Goal: Task Accomplishment & Management: Use online tool/utility

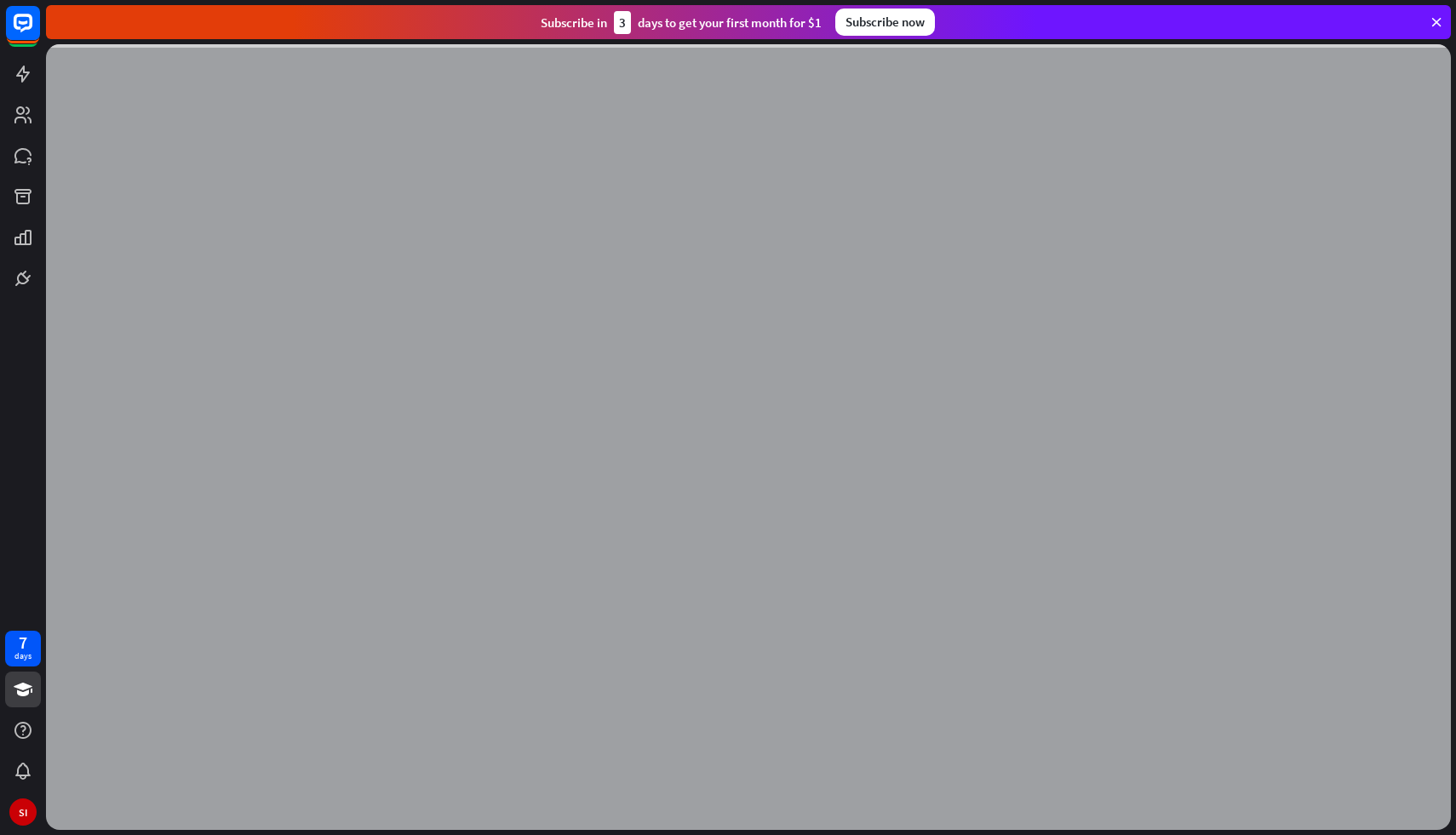
scroll to position [326, 0]
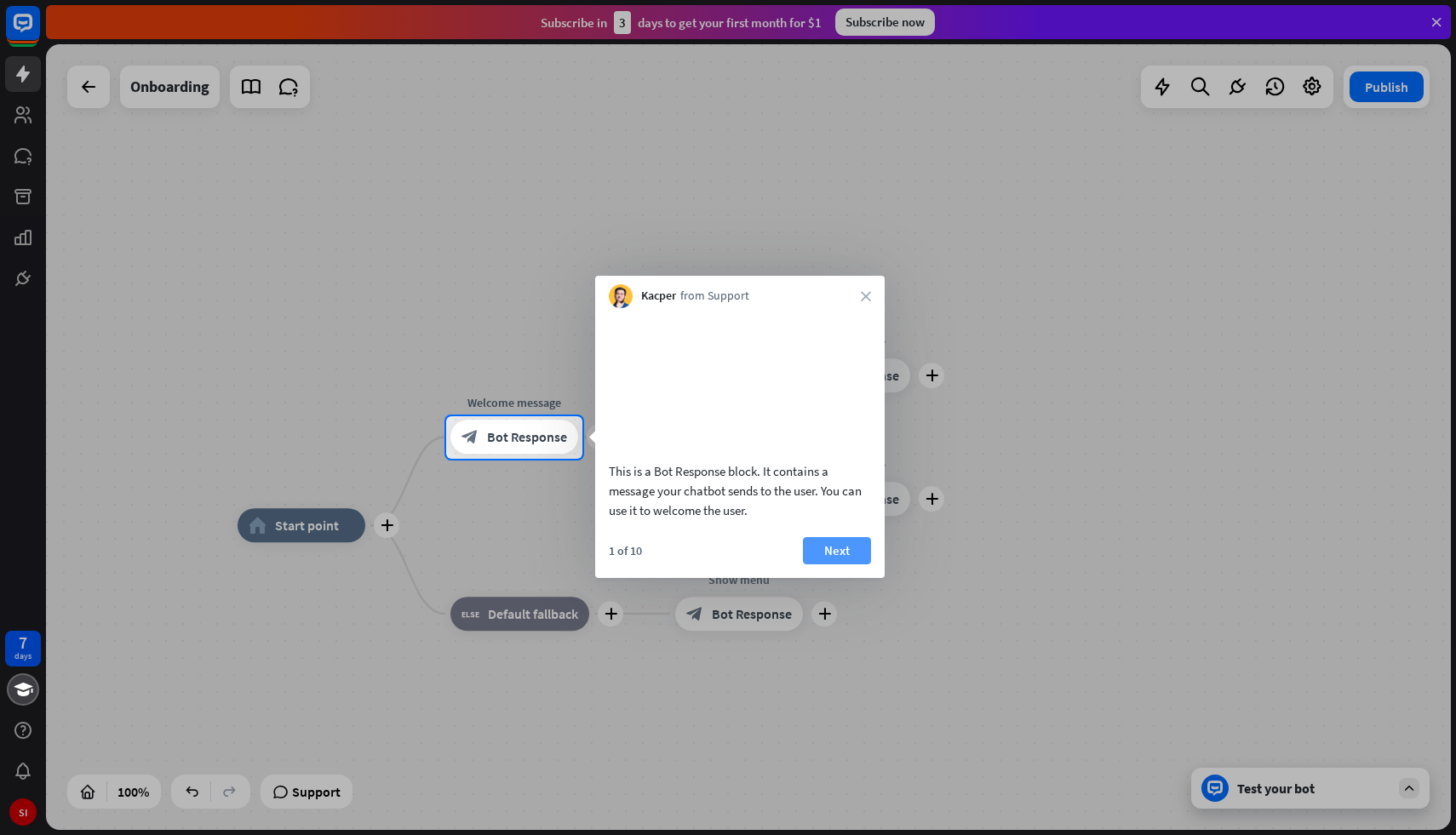
click at [859, 564] on button "Next" at bounding box center [837, 550] width 68 height 27
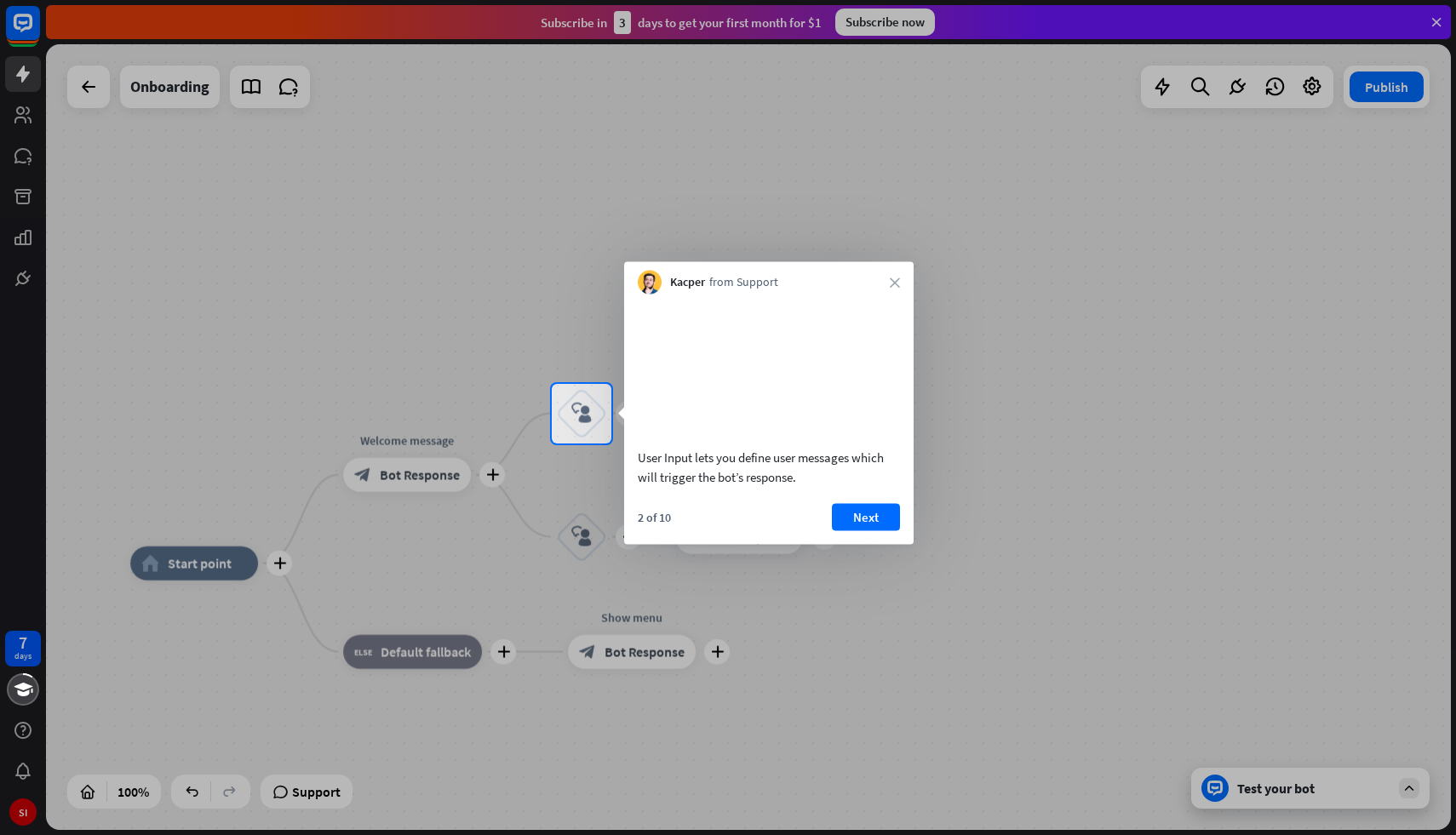
click at [859, 572] on div at bounding box center [728, 639] width 1456 height 392
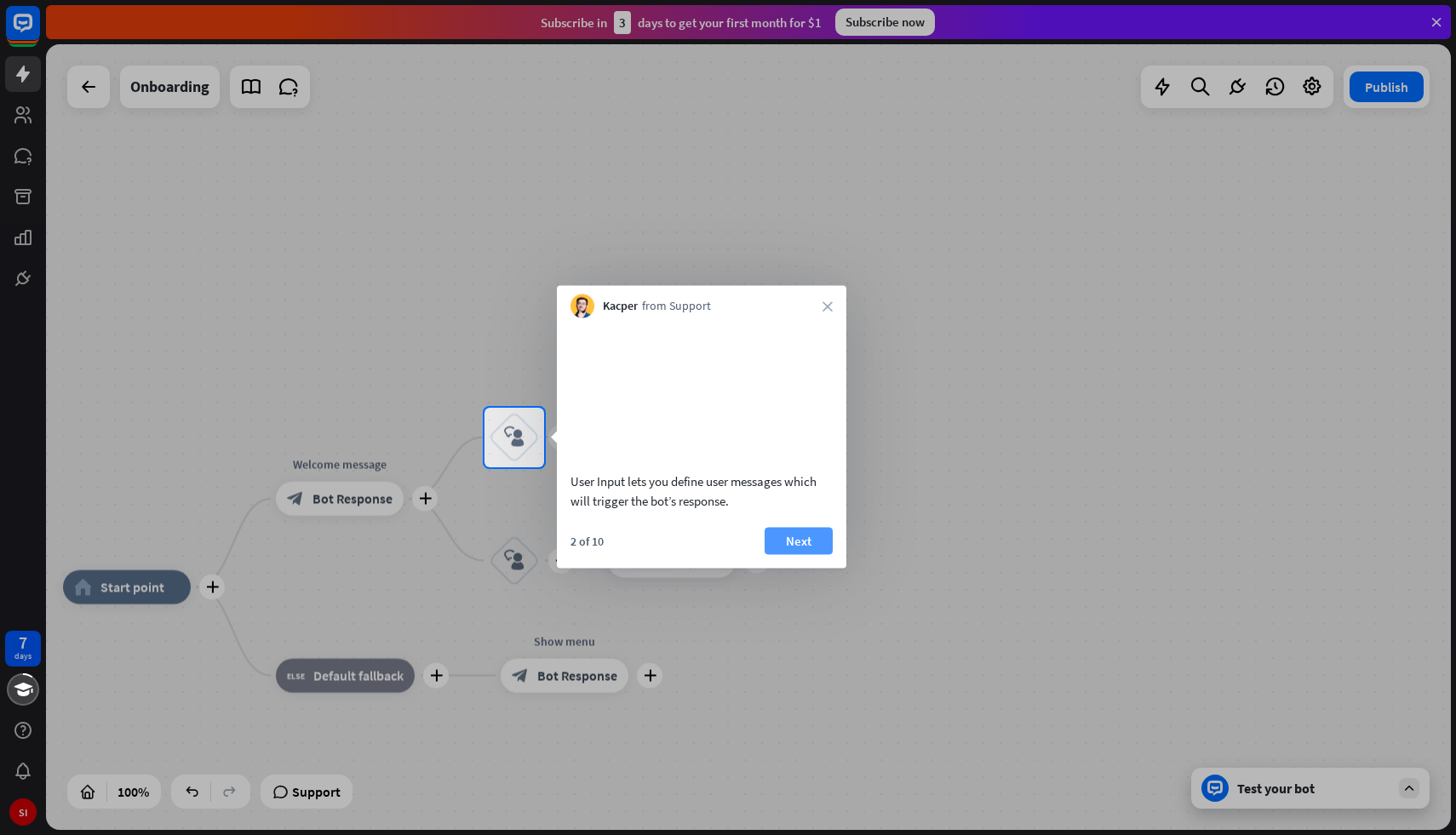
click at [830, 554] on button "Next" at bounding box center [798, 539] width 68 height 27
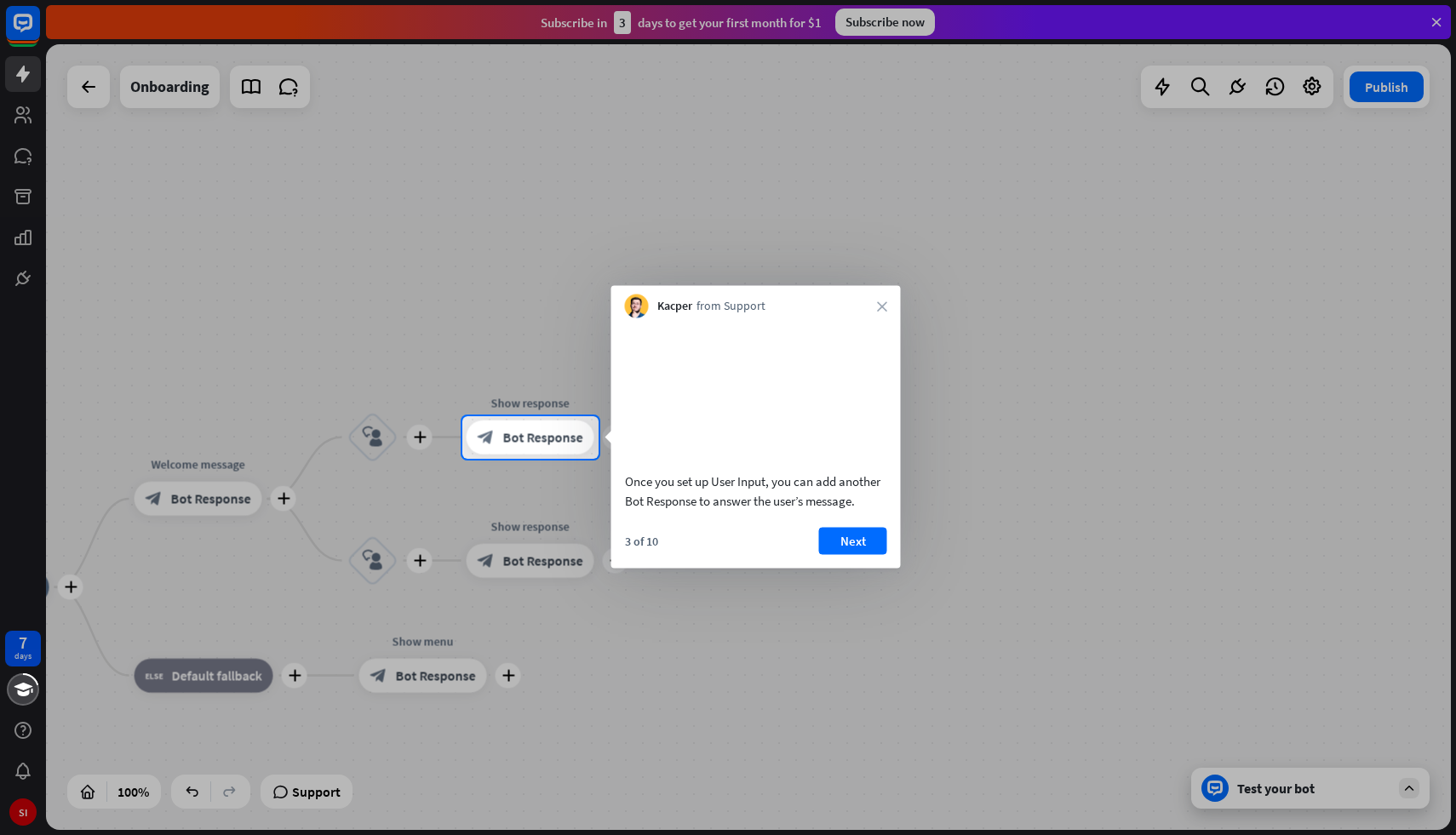
click at [830, 554] on button "Next" at bounding box center [853, 539] width 68 height 27
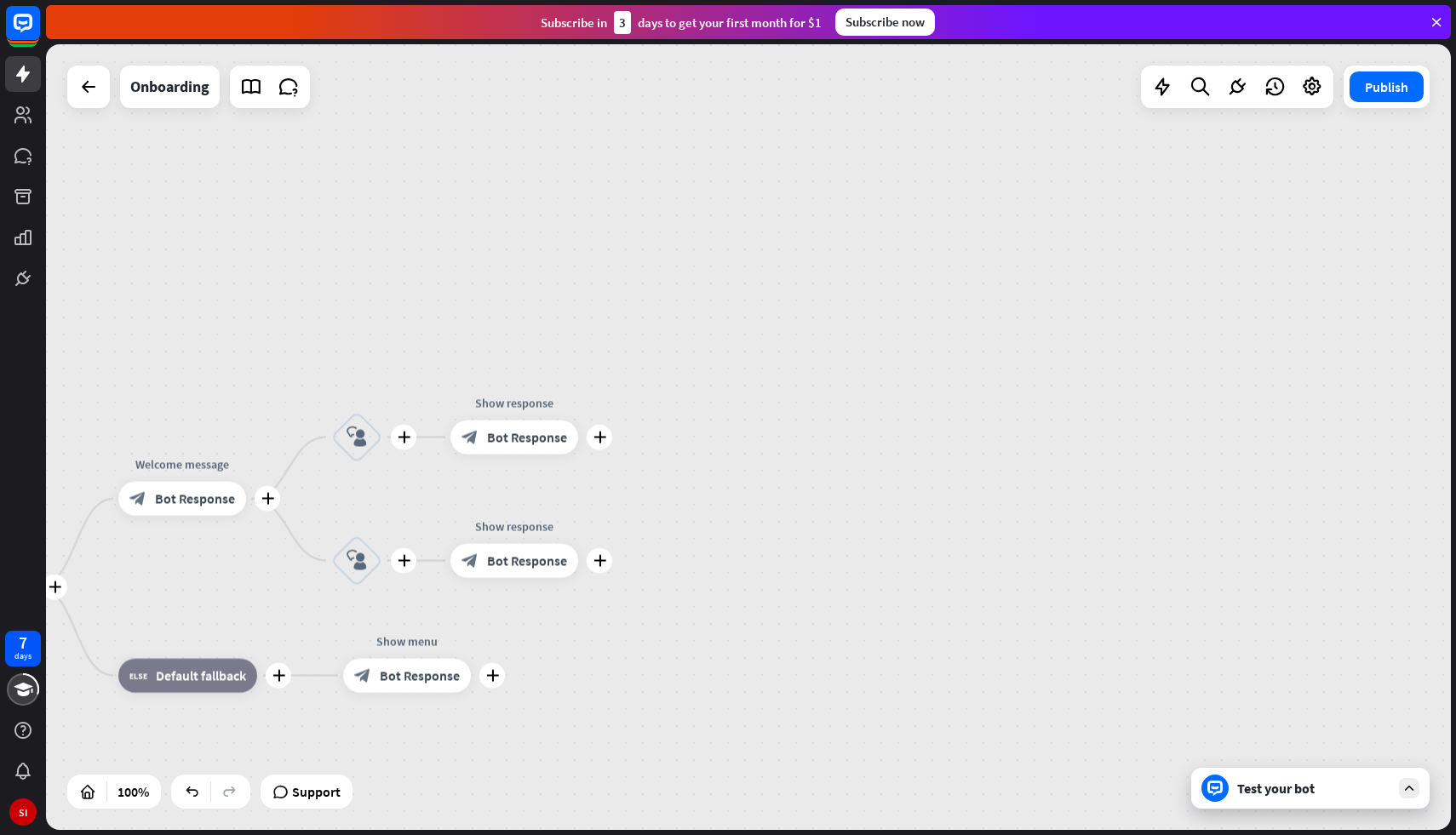
click at [830, 564] on div "plus home_2 Start point plus Welcome message block_bot_response Bot Response pl…" at bounding box center [748, 436] width 1405 height 786
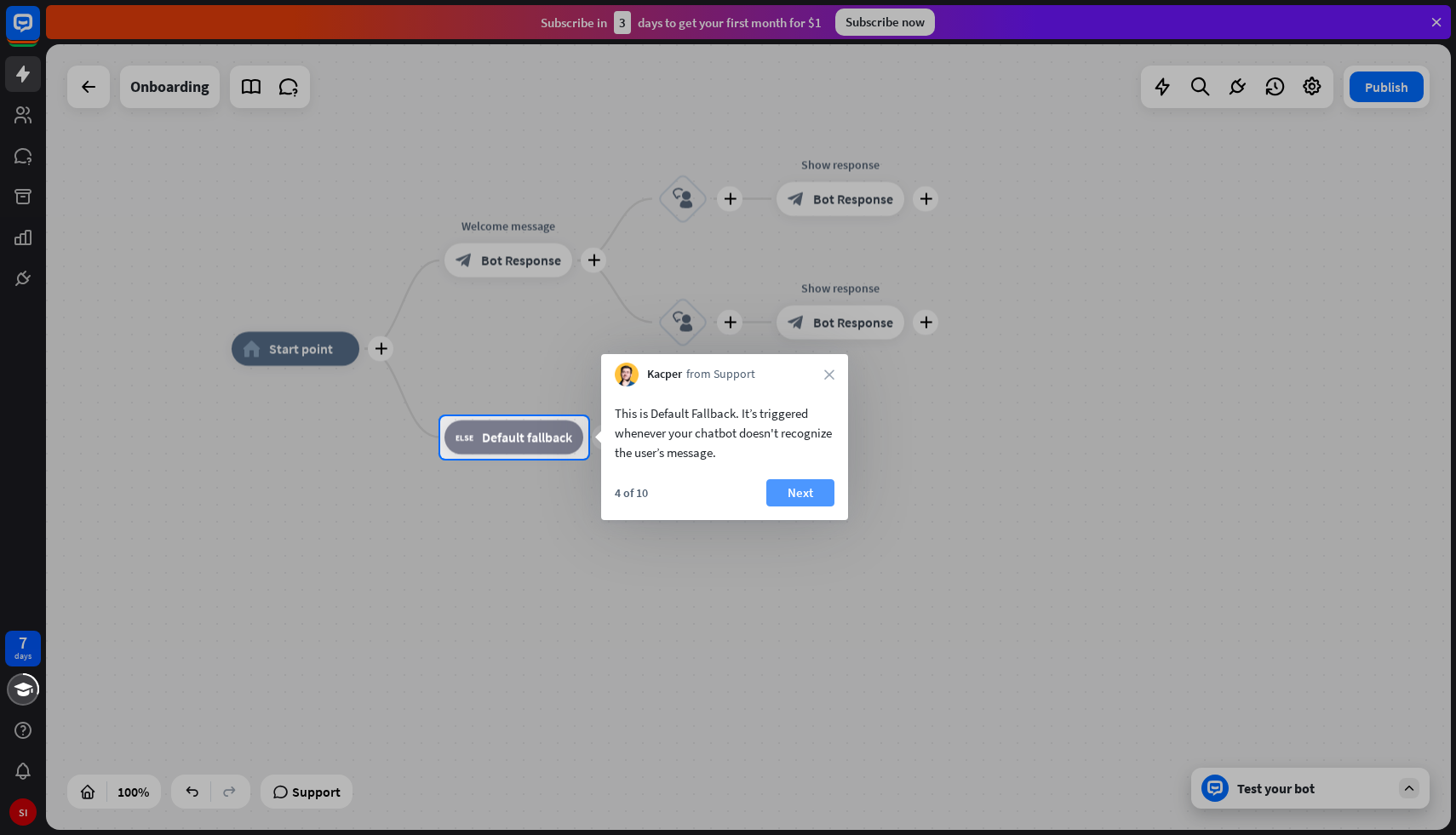
click at [807, 502] on button "Next" at bounding box center [800, 492] width 68 height 27
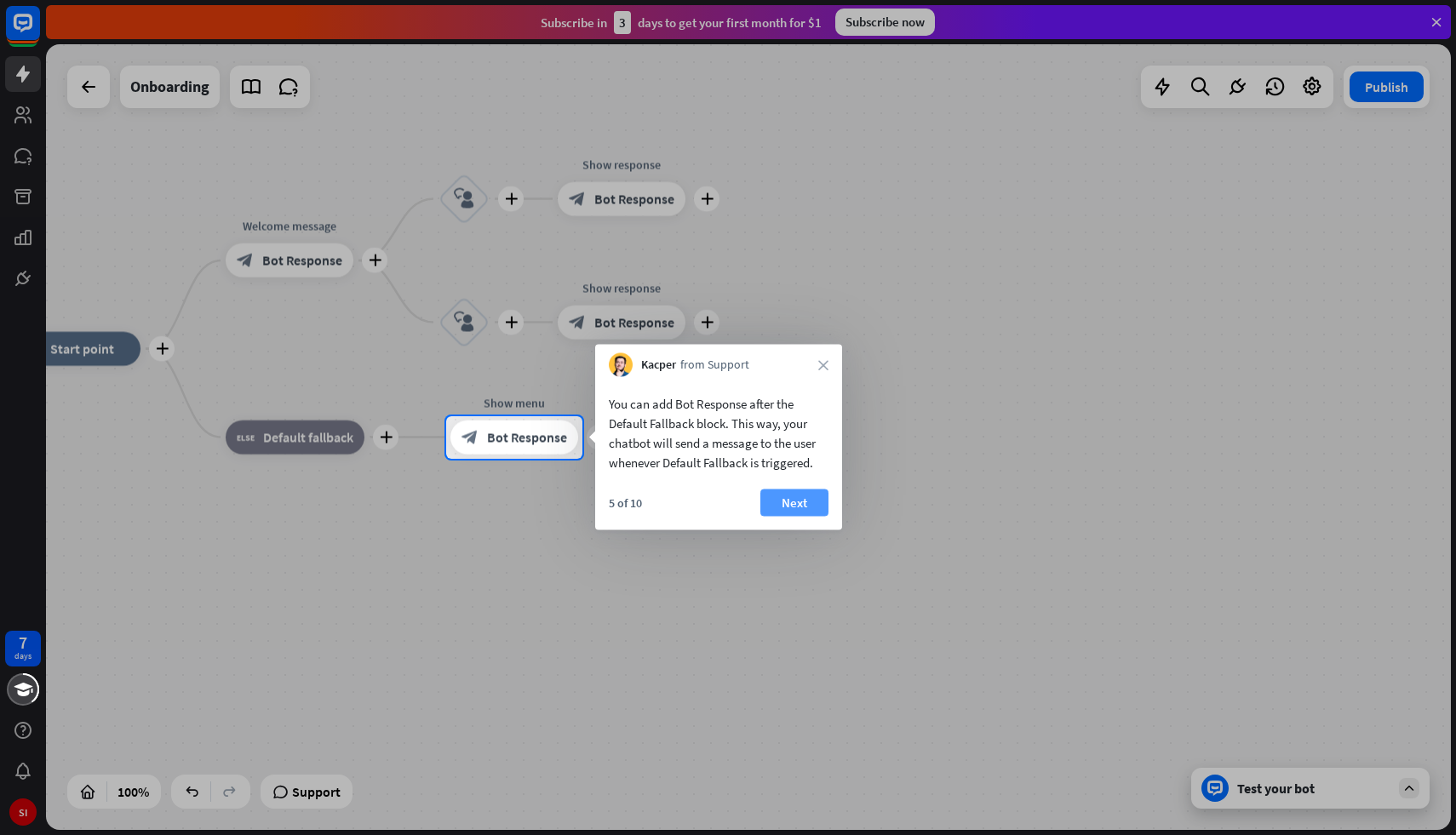
click at [774, 498] on button "Next" at bounding box center [794, 502] width 68 height 27
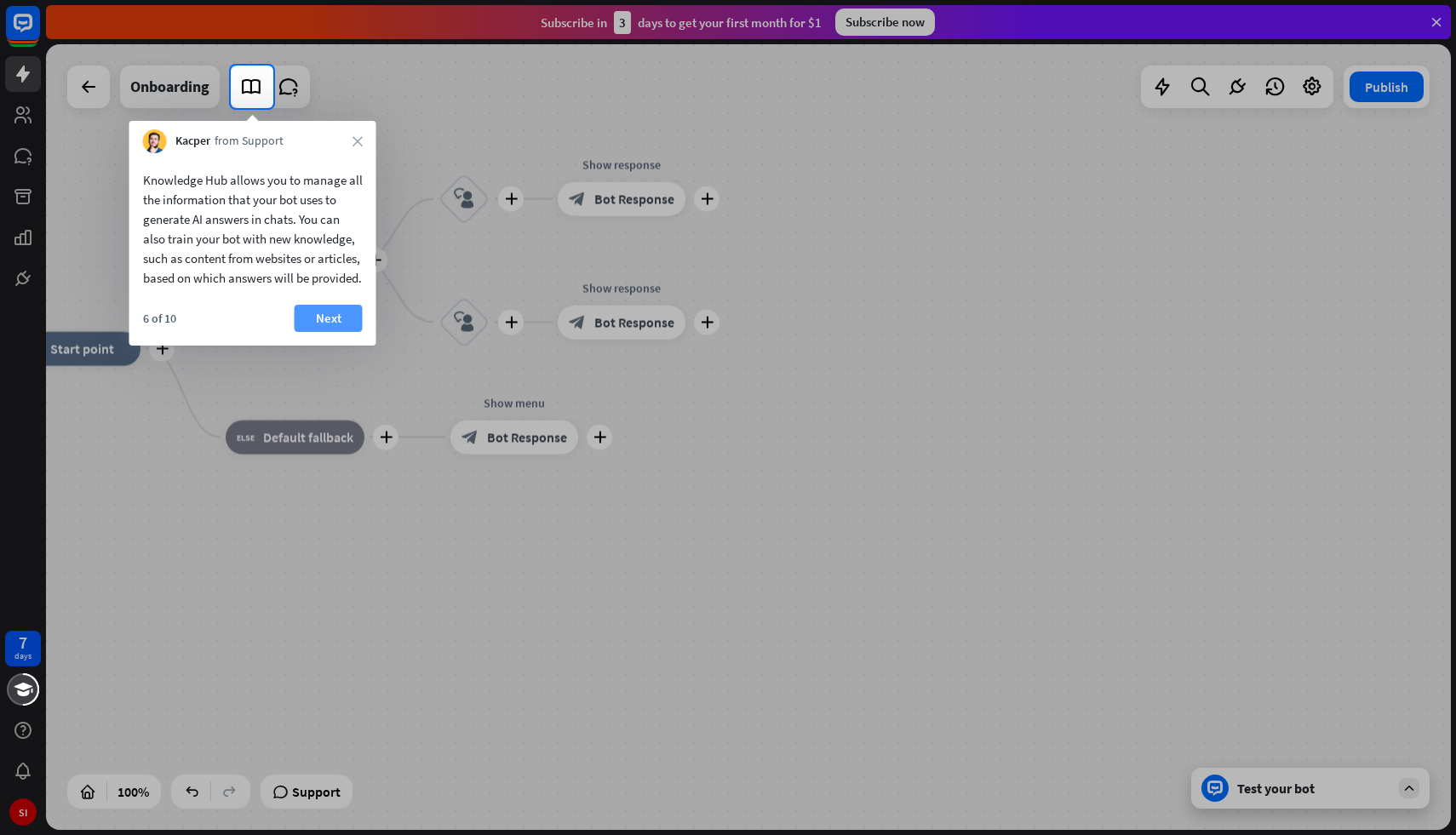
click at [337, 332] on button "Next" at bounding box center [329, 318] width 68 height 27
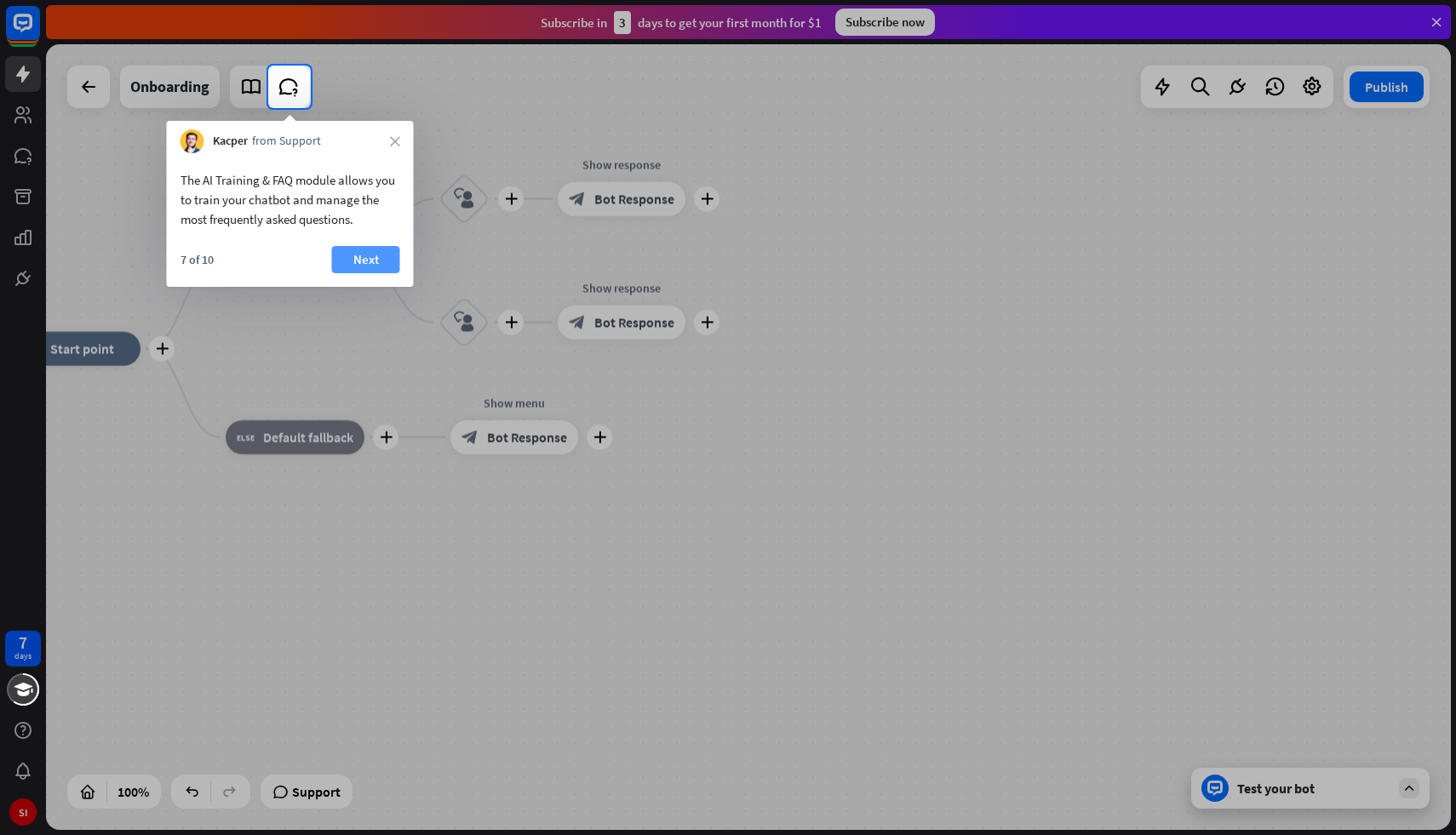
click at [345, 263] on button "Next" at bounding box center [366, 259] width 68 height 27
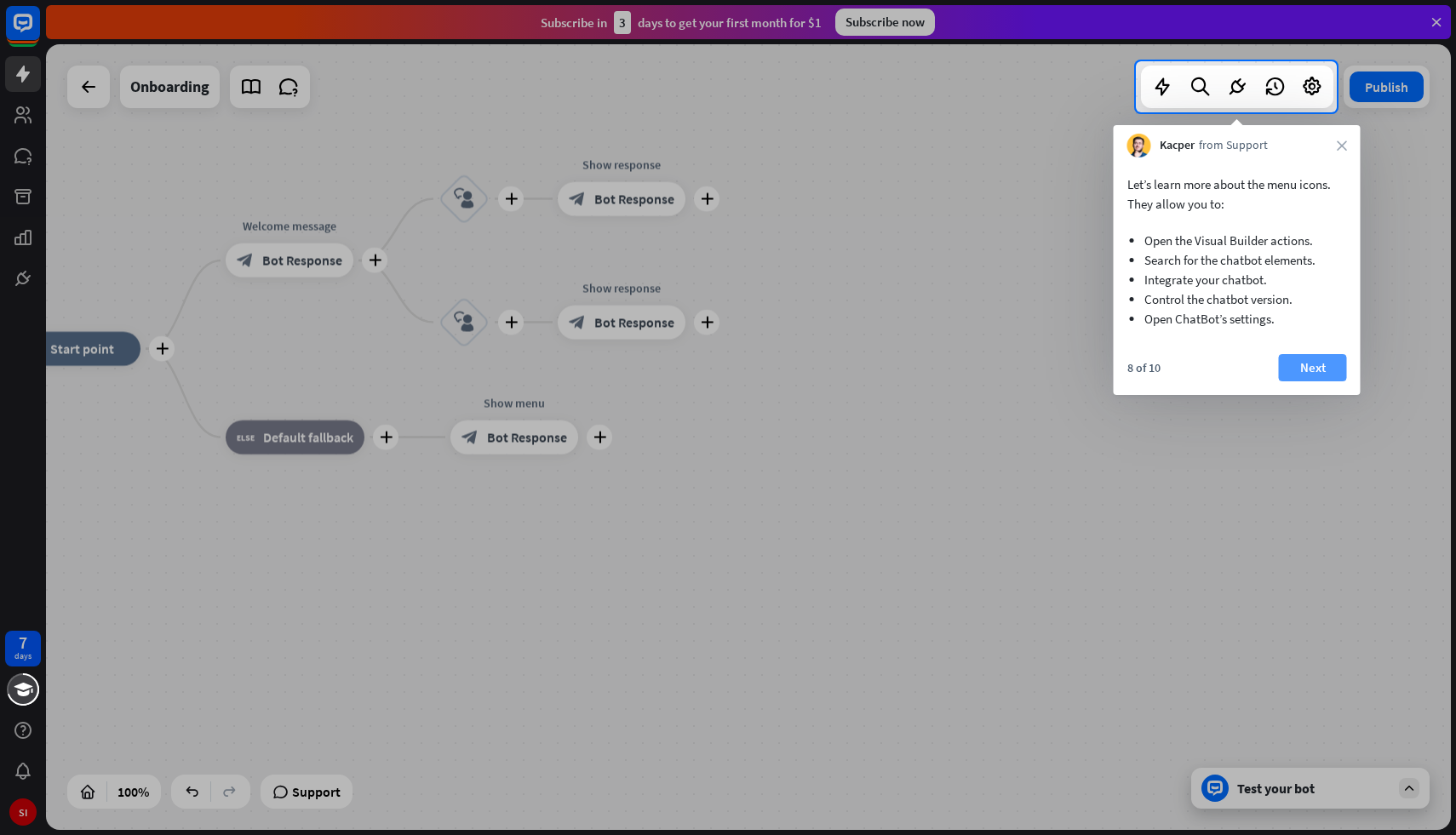
click at [1281, 368] on button "Next" at bounding box center [1313, 368] width 68 height 27
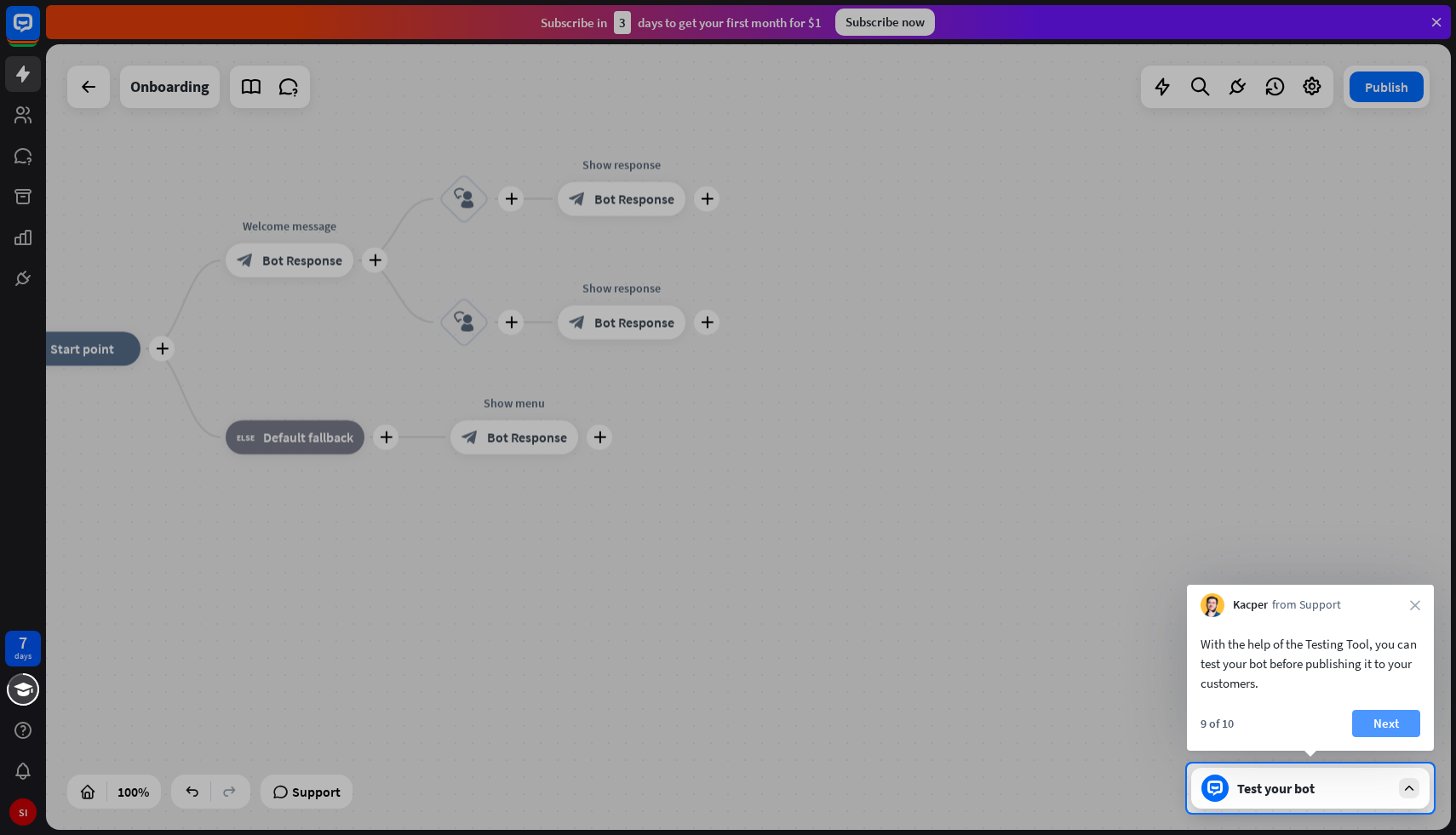
click at [1391, 733] on button "Next" at bounding box center [1386, 723] width 68 height 27
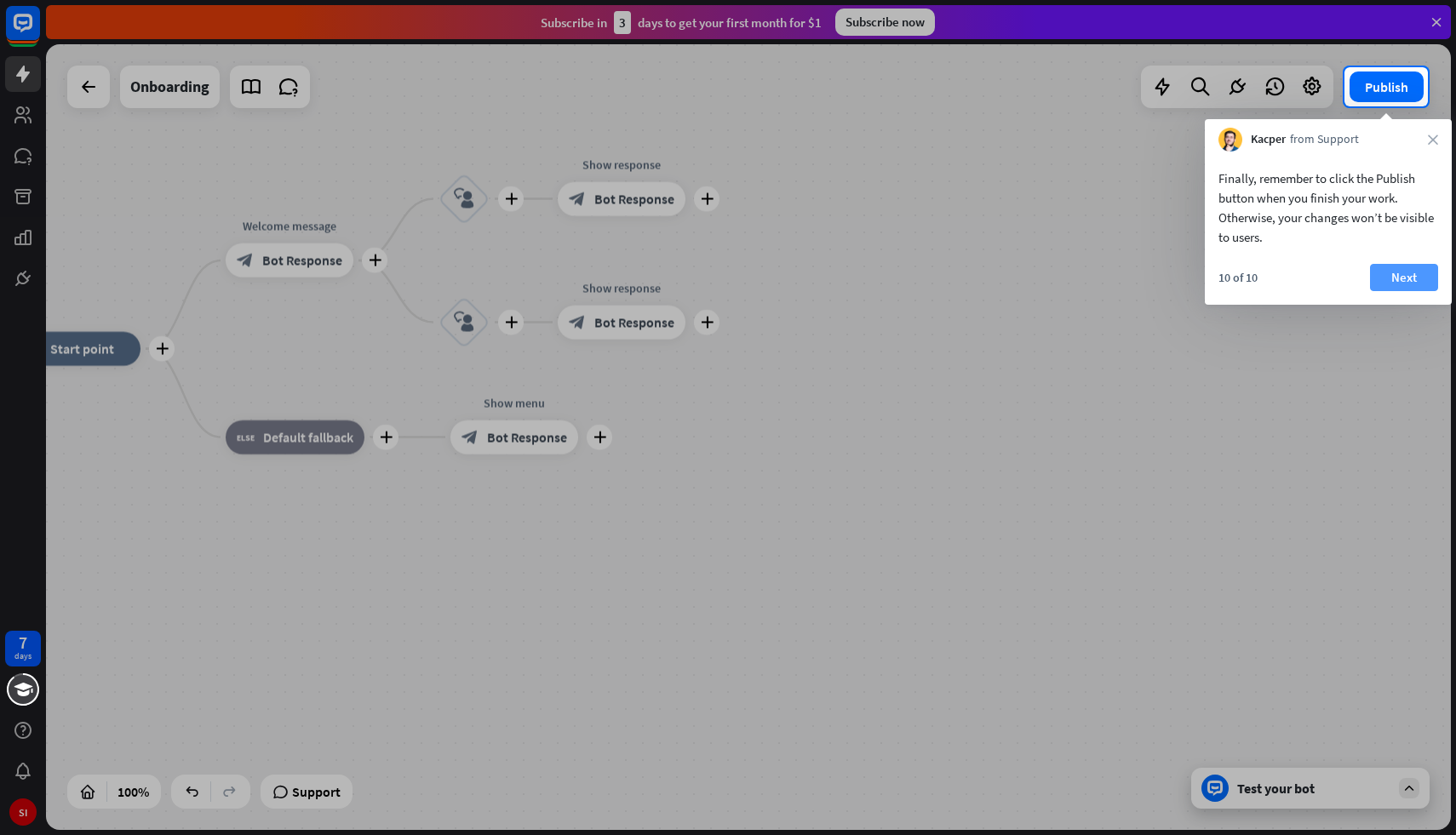
click at [1412, 282] on button "Next" at bounding box center [1404, 277] width 68 height 27
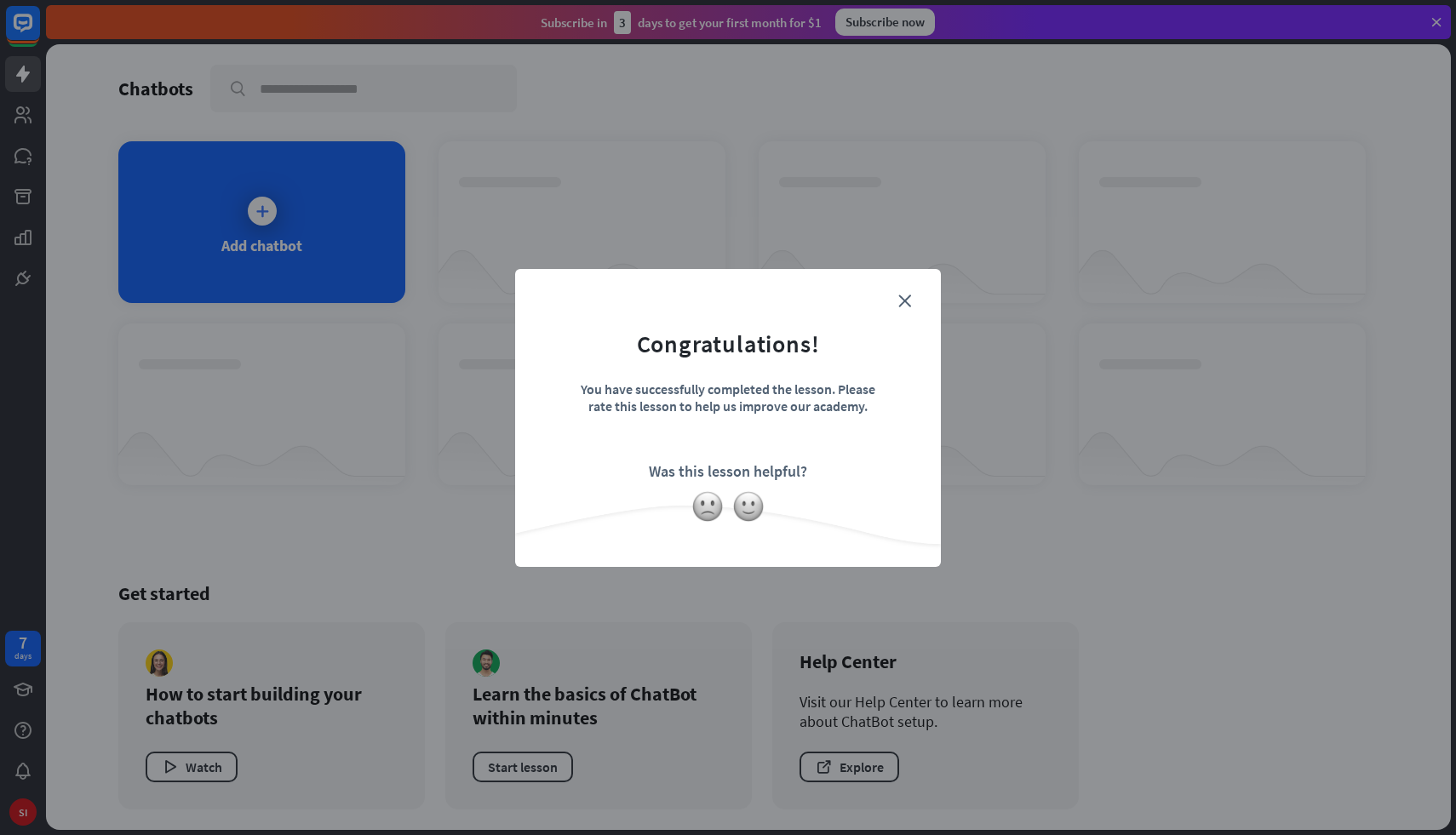
click at [907, 360] on form "Congratulations! You have successfully completed the lesson. Please rate this l…" at bounding box center [728, 393] width 383 height 204
click at [910, 297] on icon "close" at bounding box center [904, 301] width 13 height 13
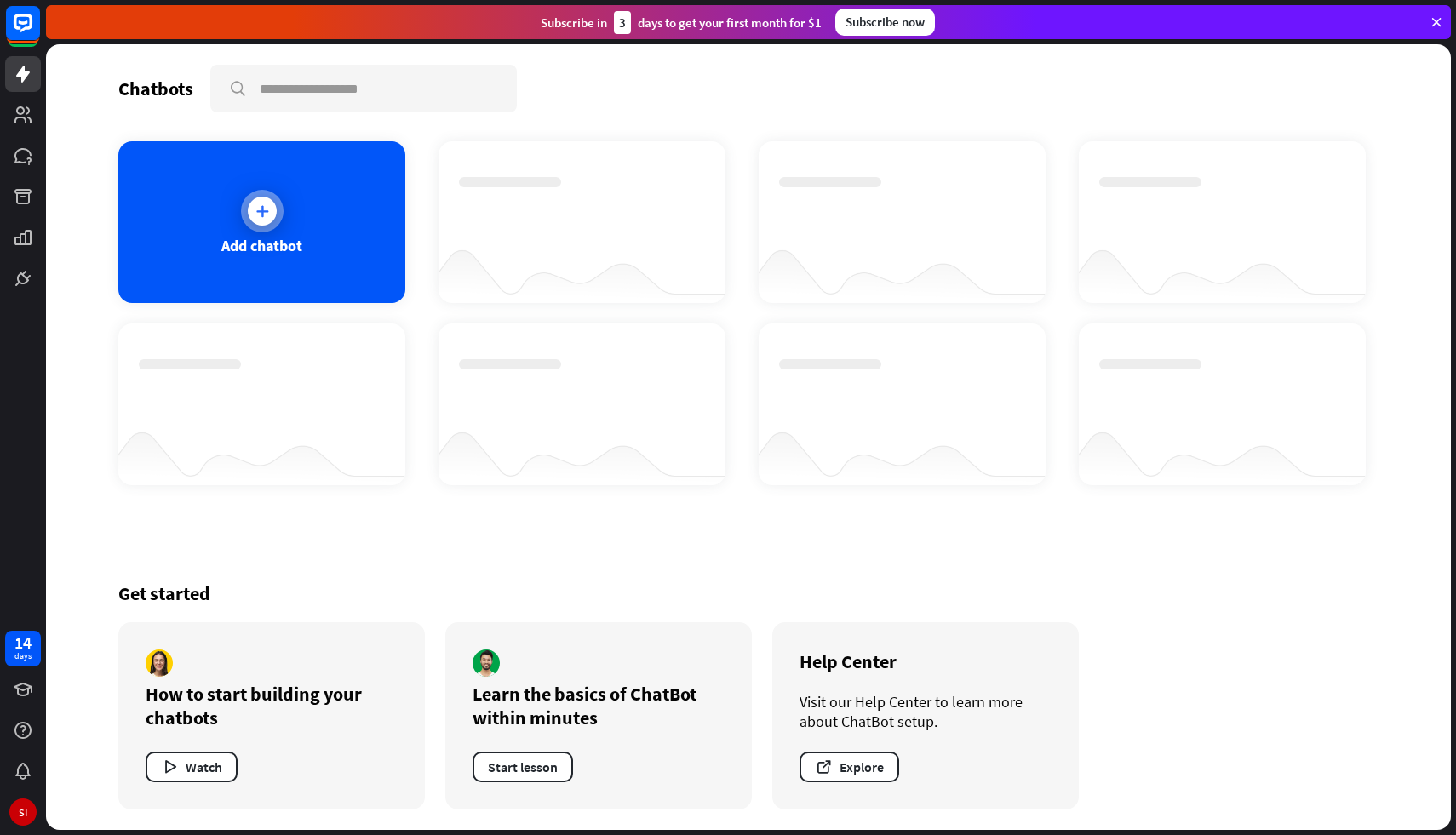
click at [332, 231] on div "Add chatbot" at bounding box center [261, 222] width 287 height 162
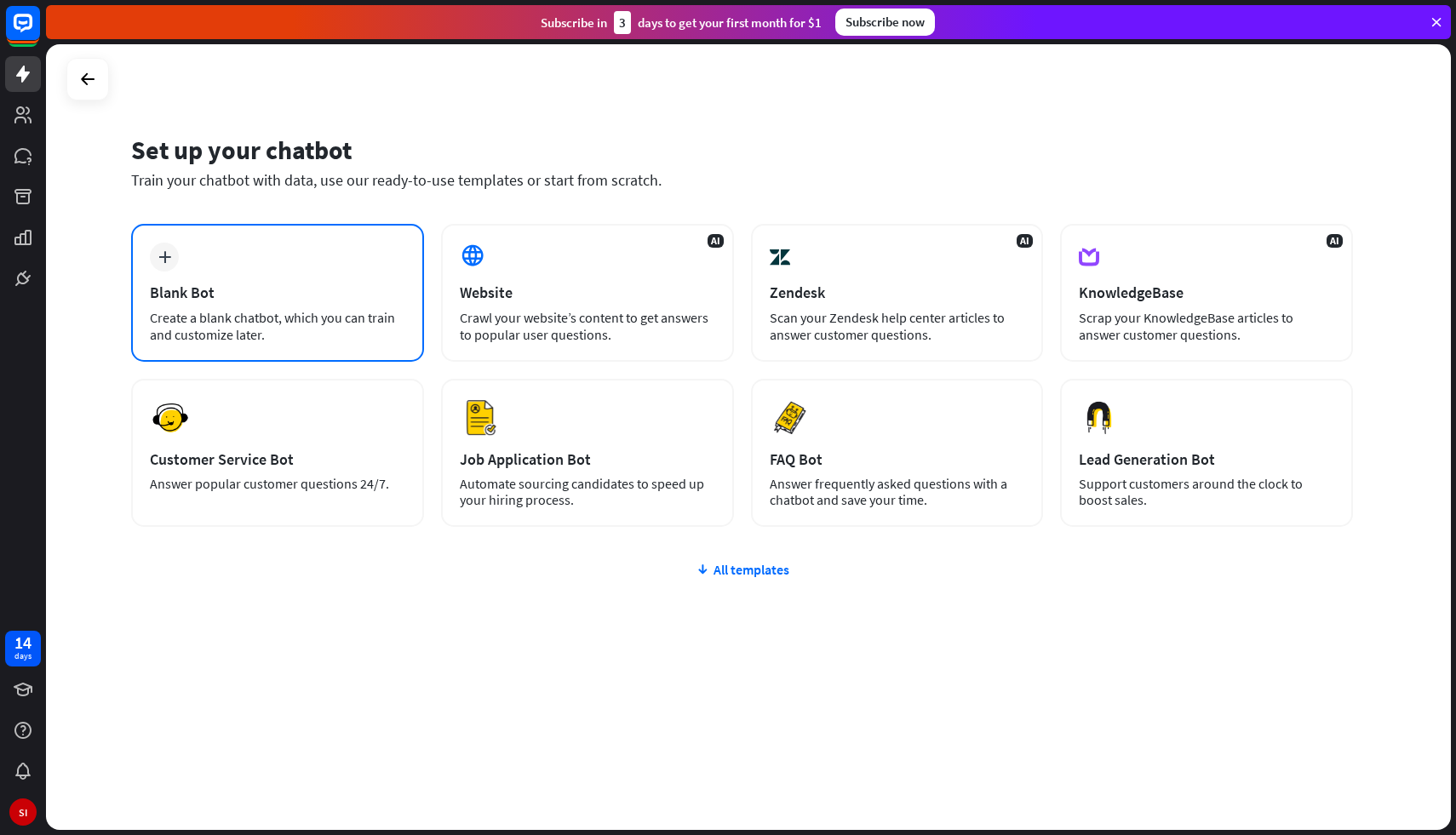
click at [382, 312] on div "Create a blank chatbot, which you can train and customize later." at bounding box center [278, 326] width 256 height 34
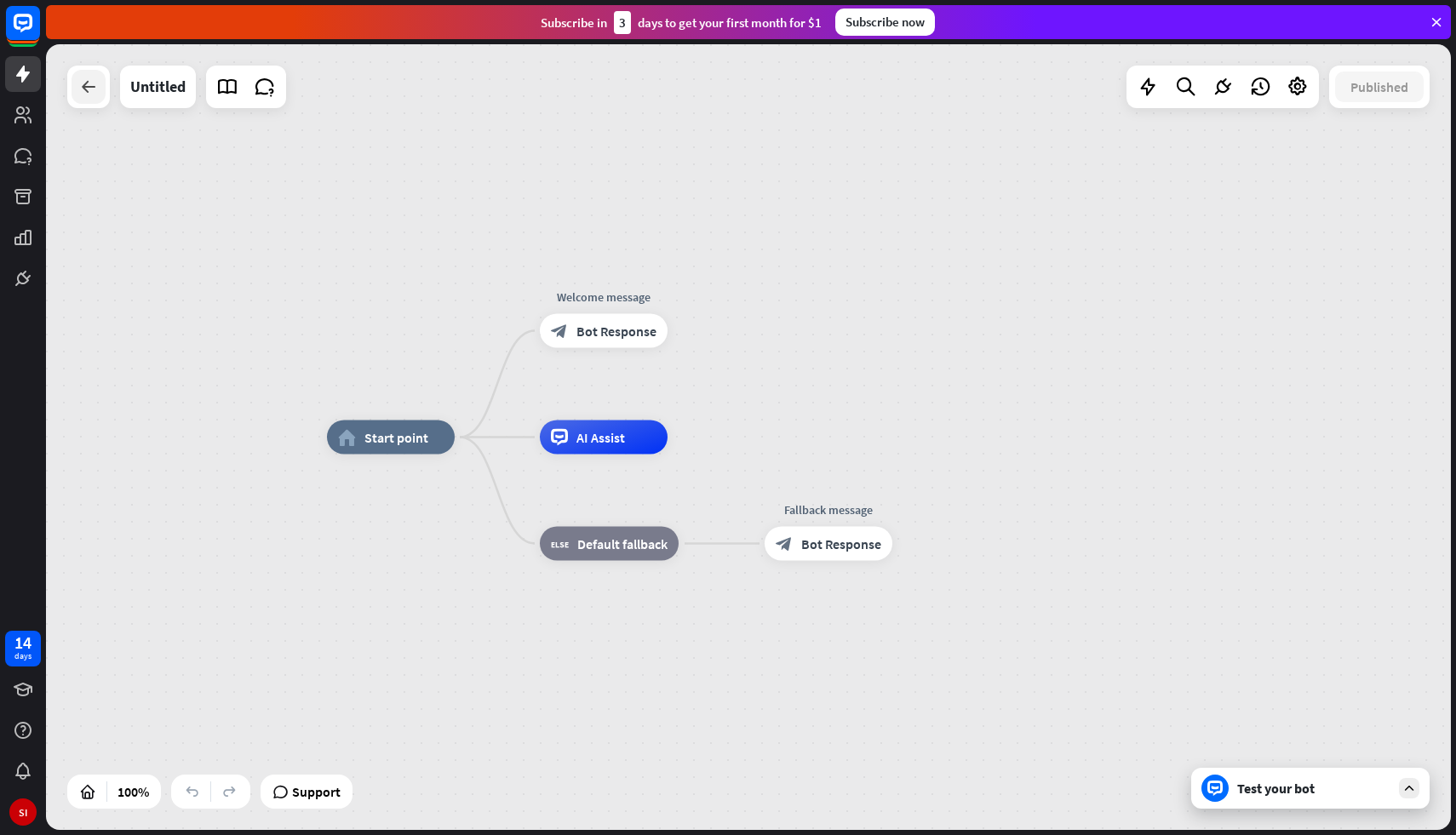
click at [81, 86] on icon at bounding box center [88, 87] width 20 height 20
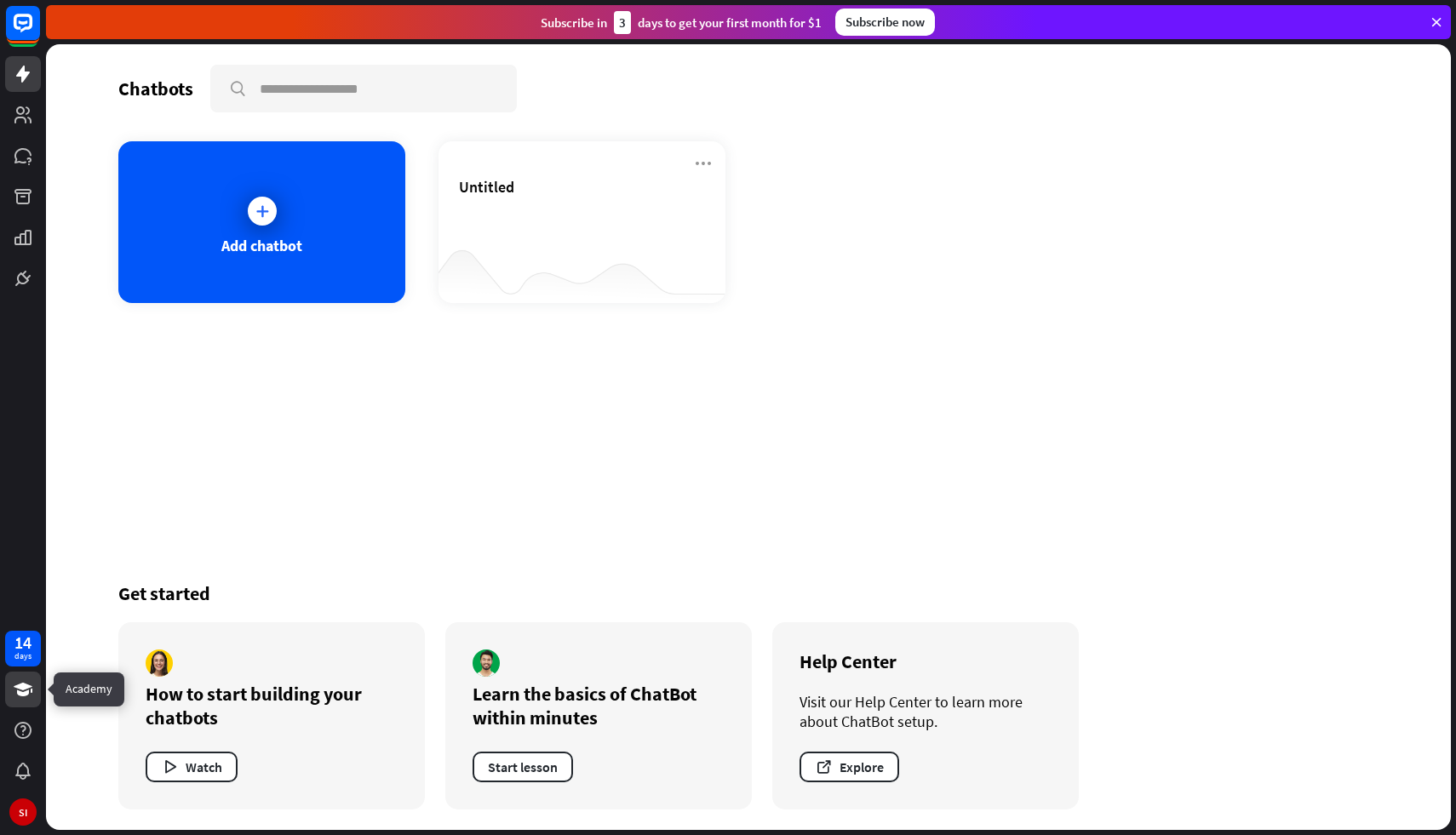
click at [25, 694] on icon at bounding box center [23, 689] width 19 height 14
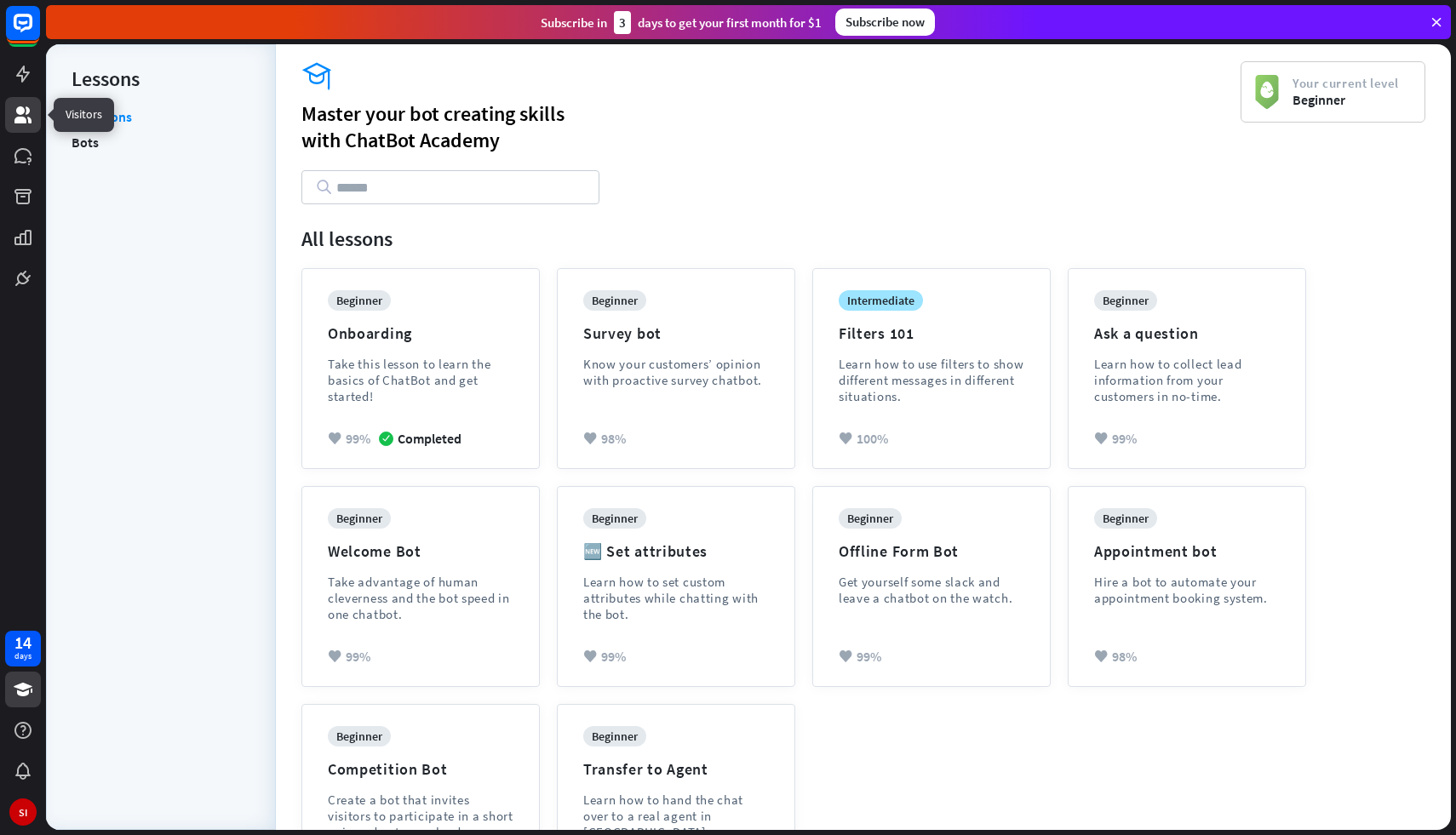
click at [26, 106] on icon at bounding box center [23, 115] width 20 height 20
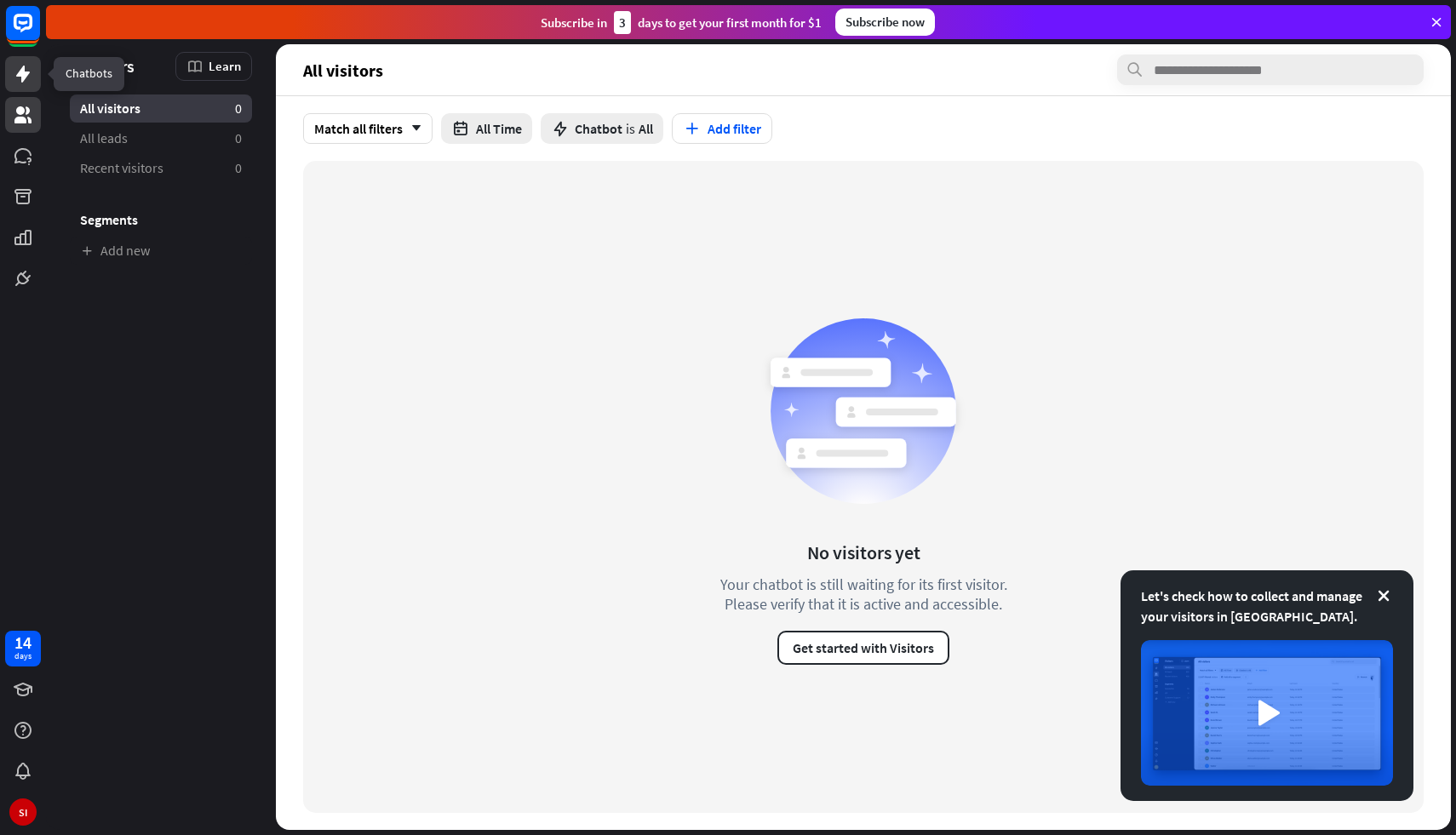
click at [14, 83] on icon at bounding box center [23, 74] width 20 height 20
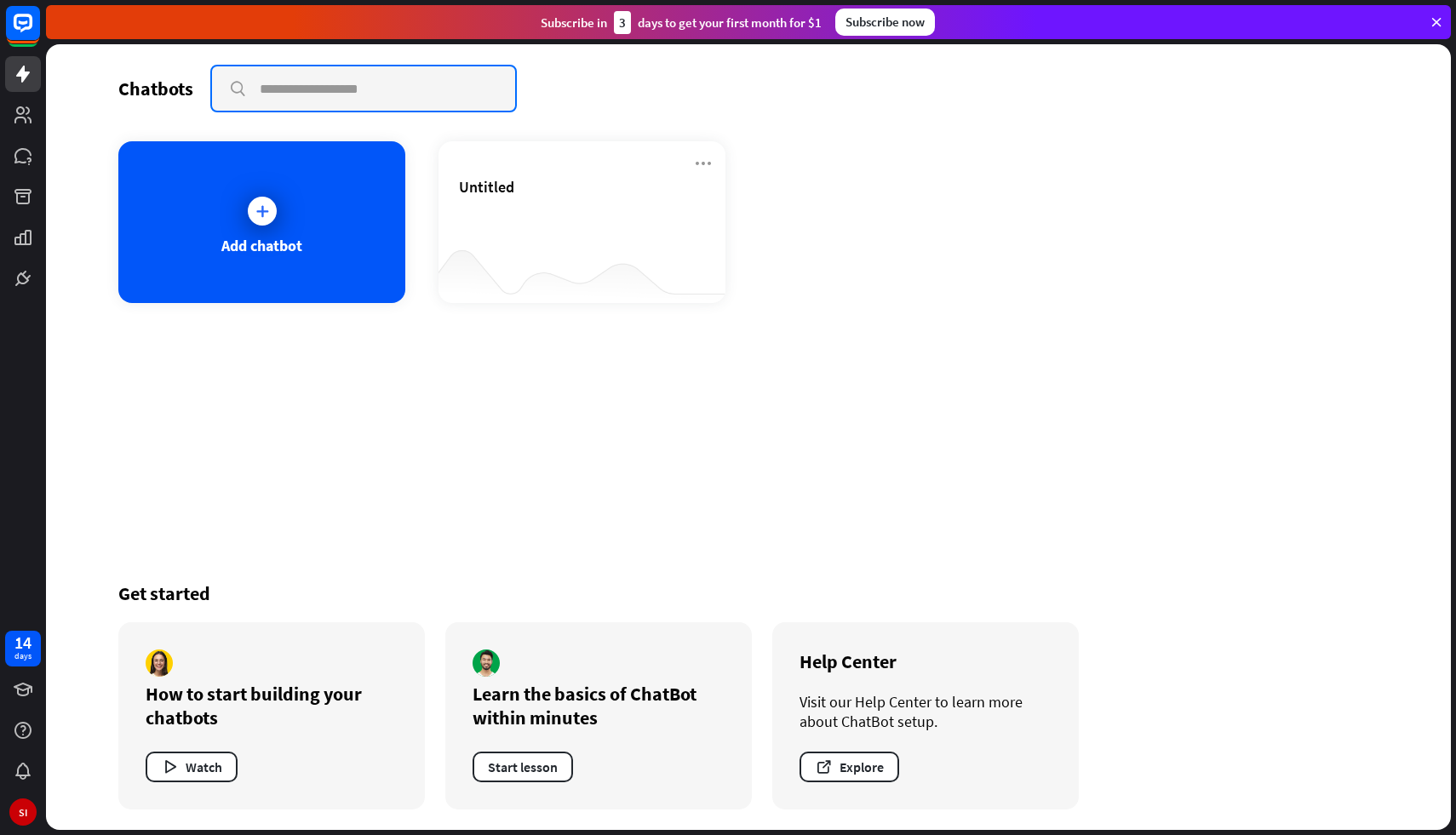
click at [371, 84] on input "text" at bounding box center [363, 88] width 303 height 44
type input "********"
click at [658, 299] on div "Add chatbot" at bounding box center [747, 222] width 1260 height 162
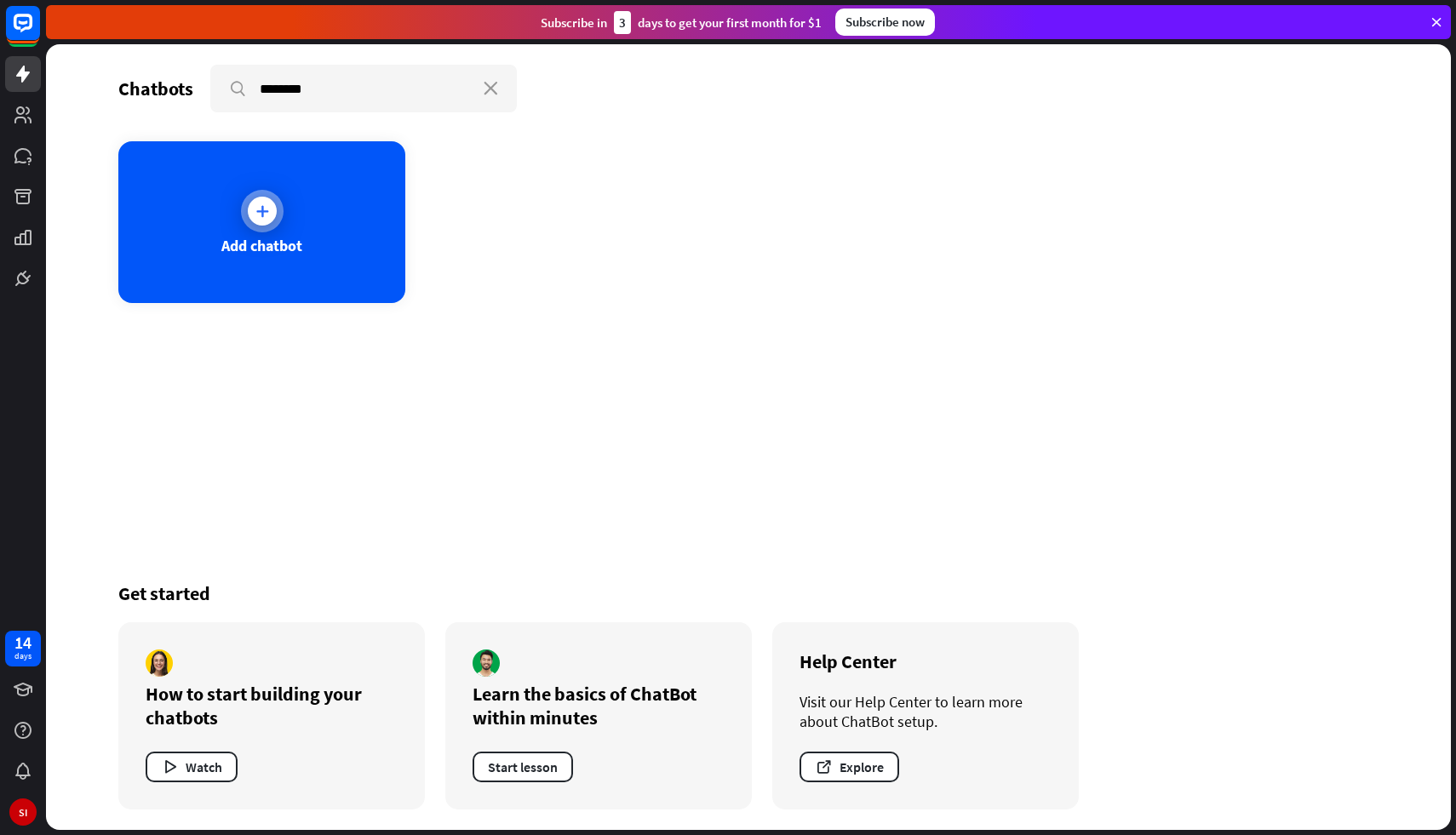
click at [377, 228] on div "Add chatbot" at bounding box center [261, 222] width 287 height 162
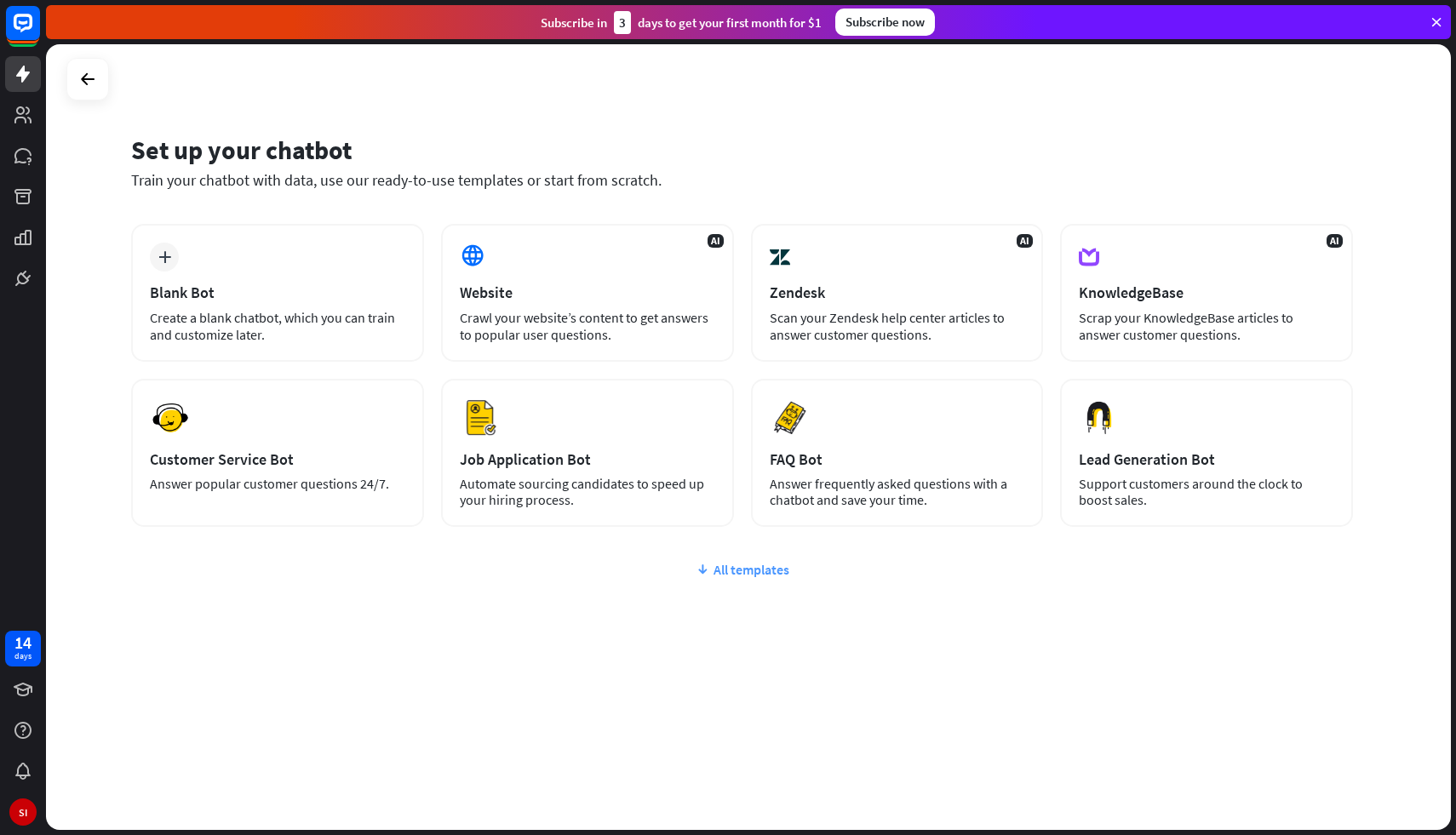
click at [763, 562] on div "All templates" at bounding box center [741, 569] width 1222 height 17
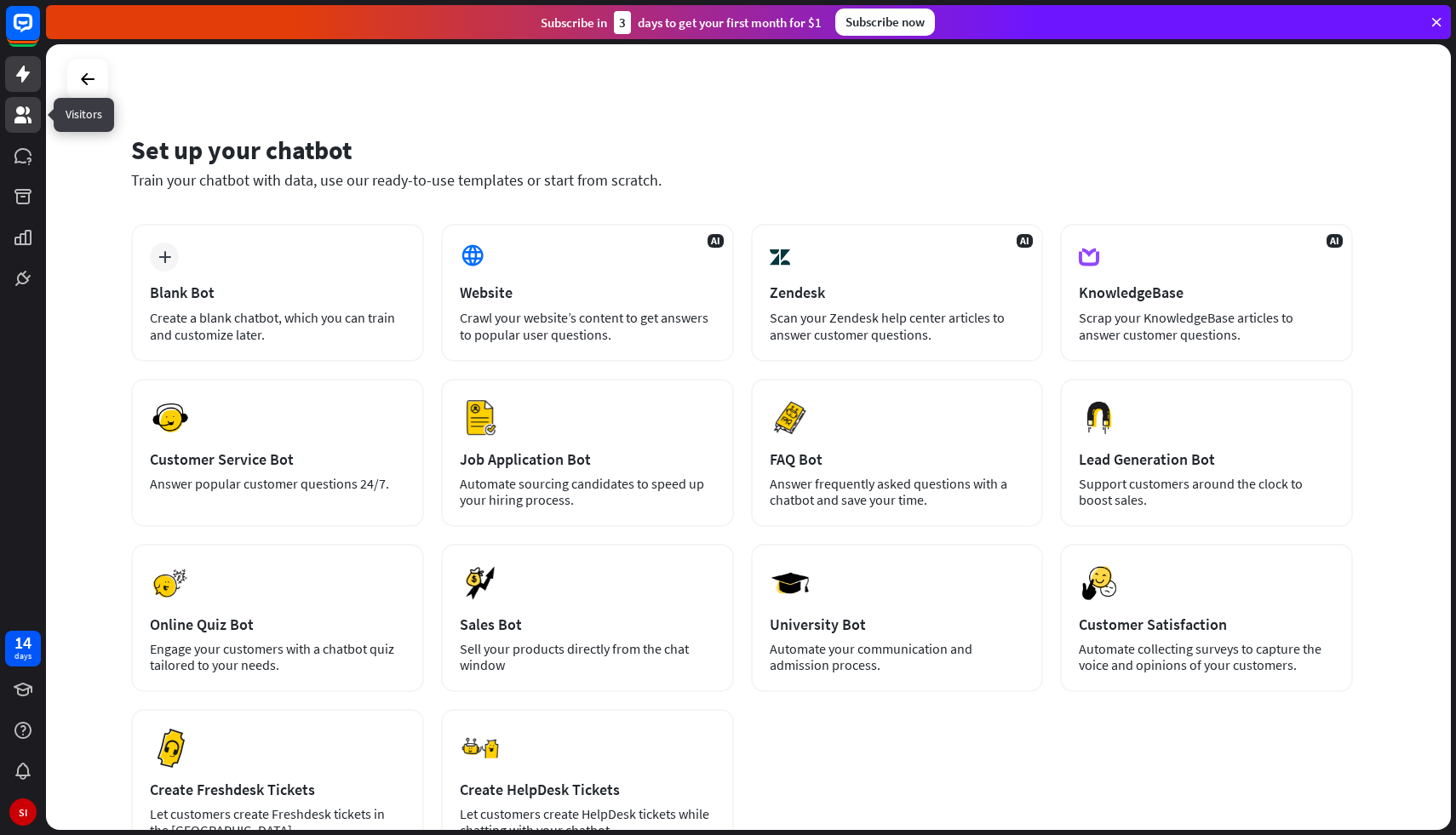
click at [22, 103] on link at bounding box center [23, 115] width 36 height 36
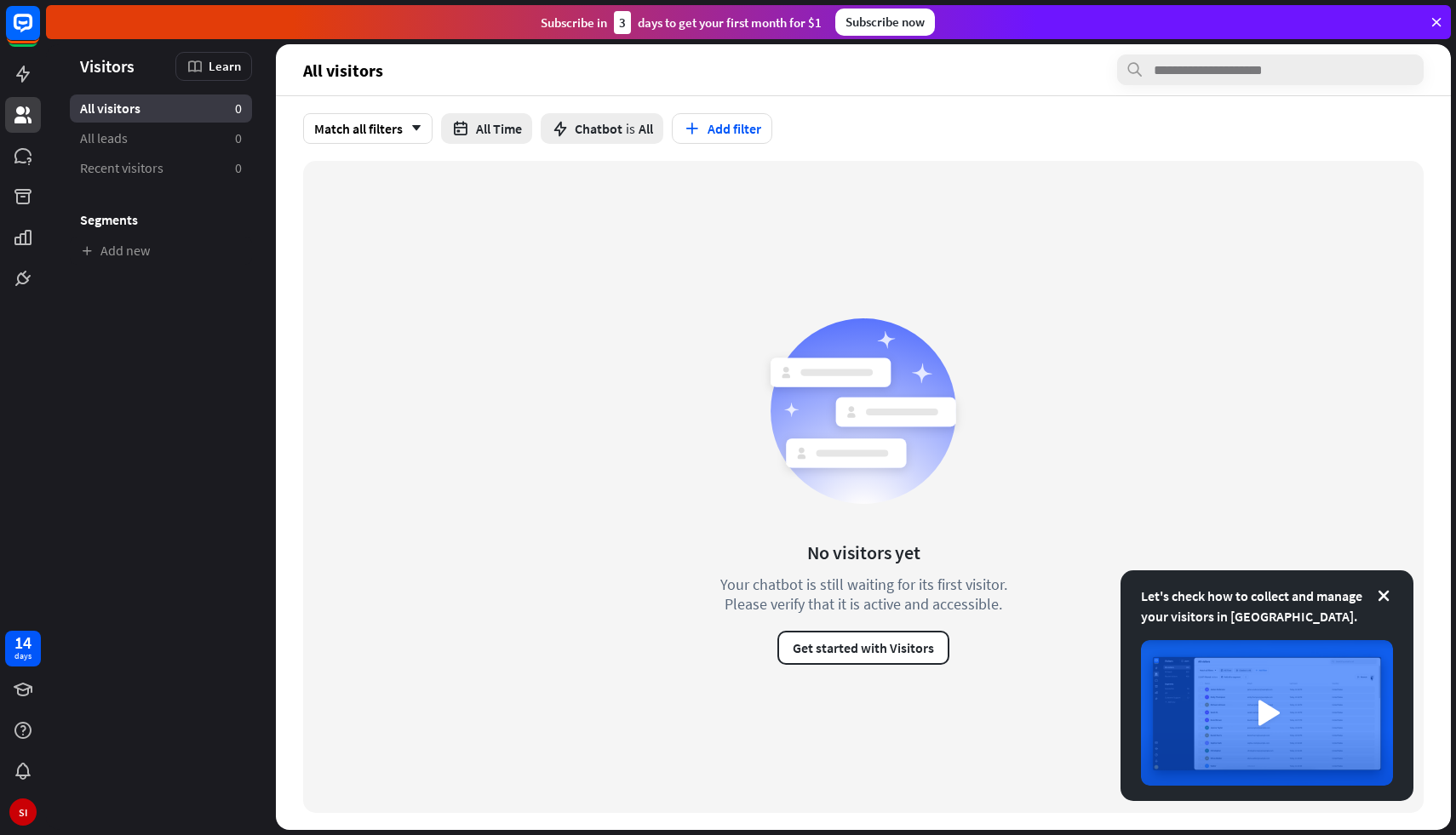
click at [374, 207] on div "No visitors yet Your chatbot is still waiting for its first visitor. Please ver…" at bounding box center [862, 486] width 1120 height 652
click at [19, 155] on icon at bounding box center [22, 155] width 17 height 15
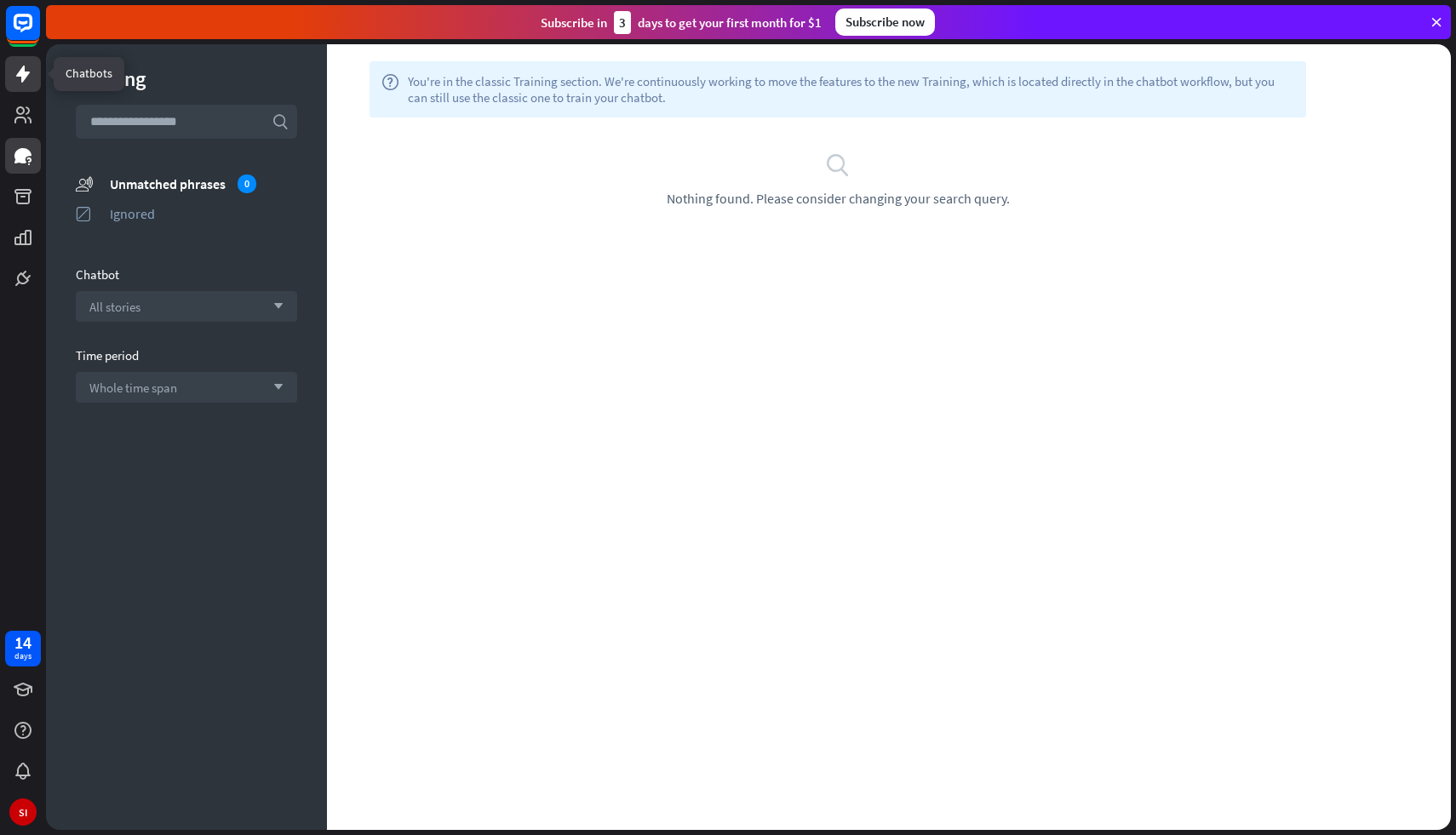
click at [19, 81] on icon at bounding box center [23, 74] width 20 height 20
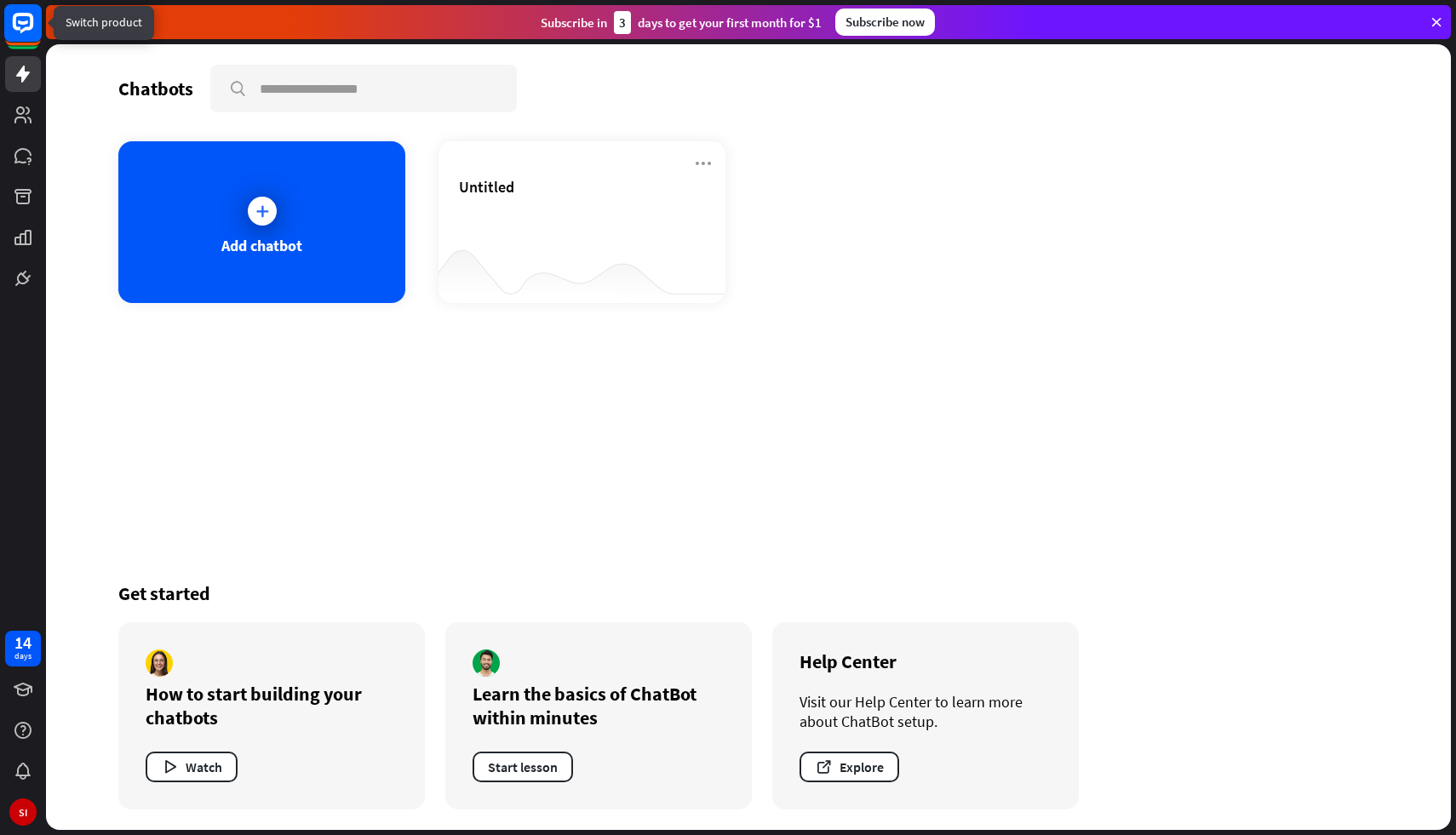
click at [14, 19] on icon at bounding box center [23, 23] width 20 height 20
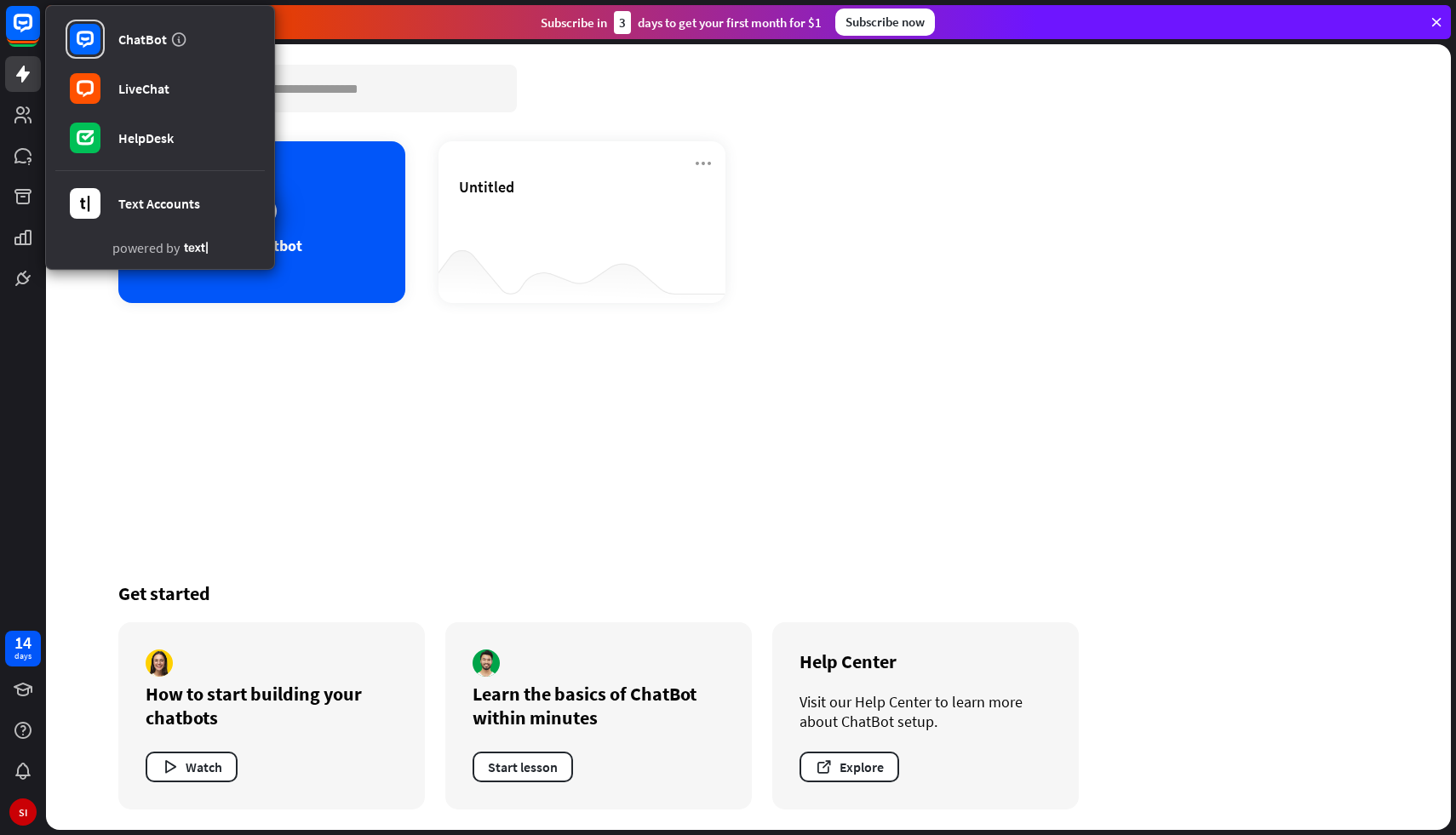
click at [319, 331] on div "Chatbots search Add chatbot Untitled Get started How to start building your cha…" at bounding box center [747, 436] width 1362 height 786
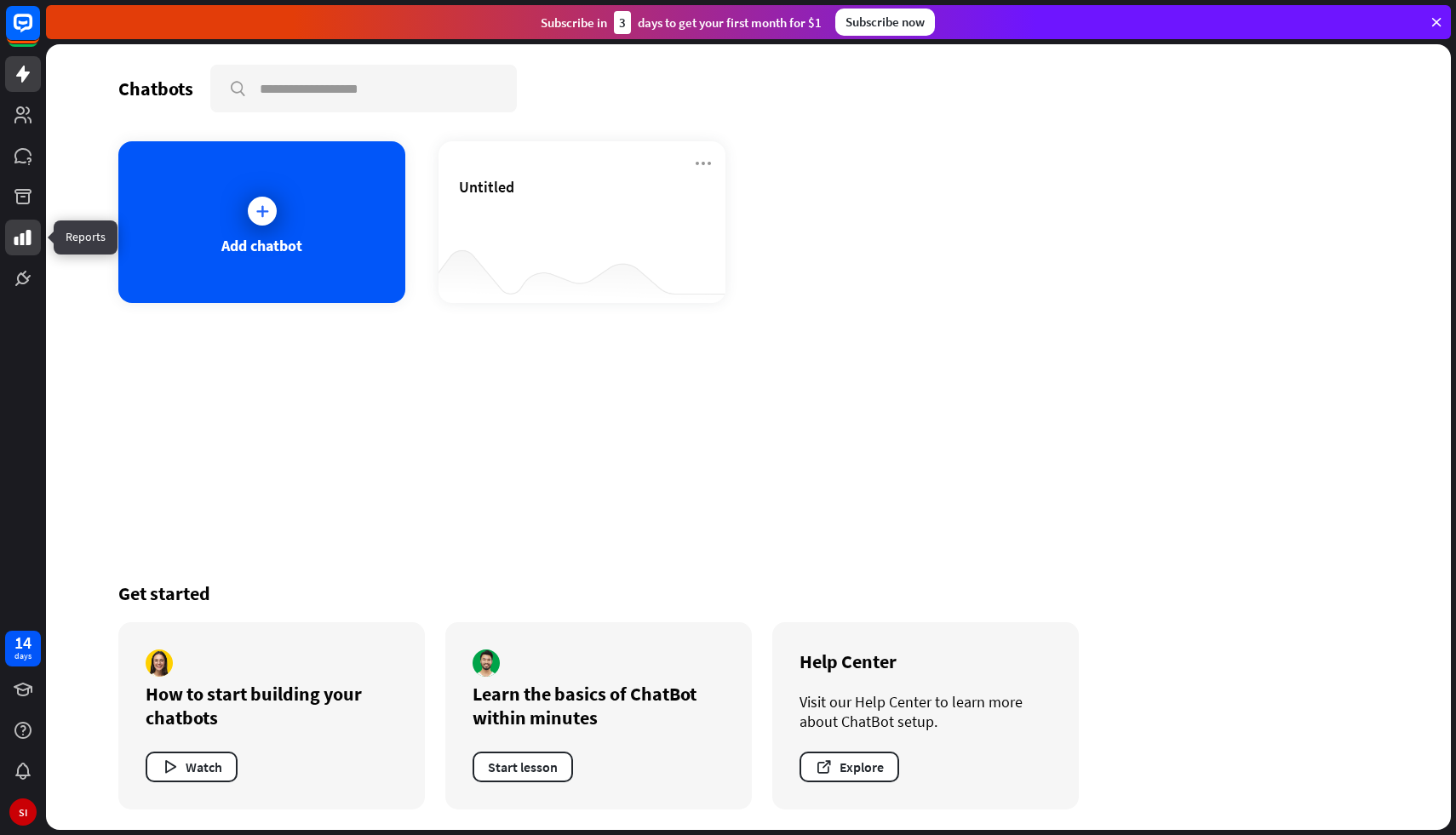
click at [32, 224] on link at bounding box center [23, 238] width 36 height 36
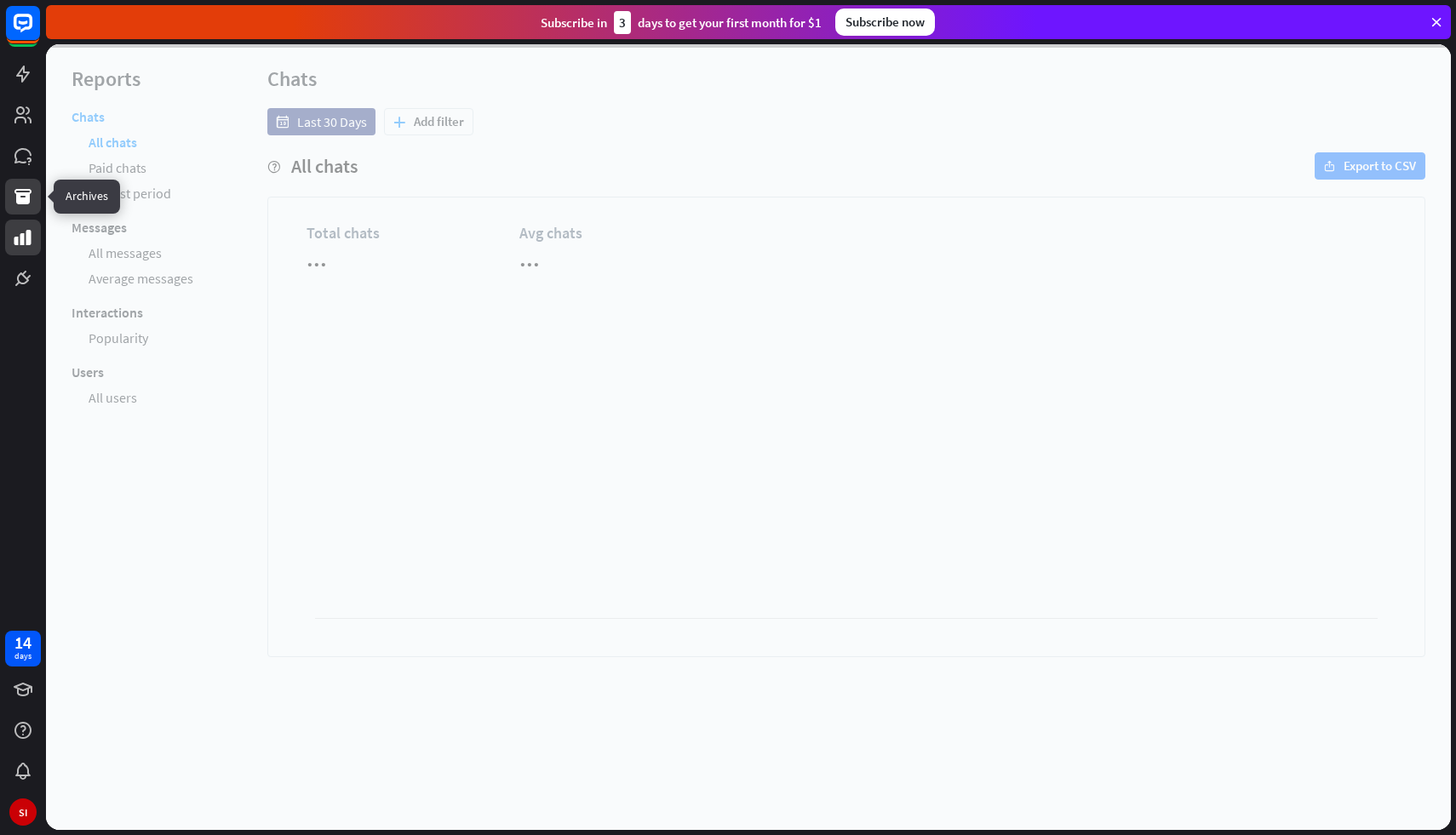
click at [31, 193] on icon at bounding box center [23, 197] width 20 height 20
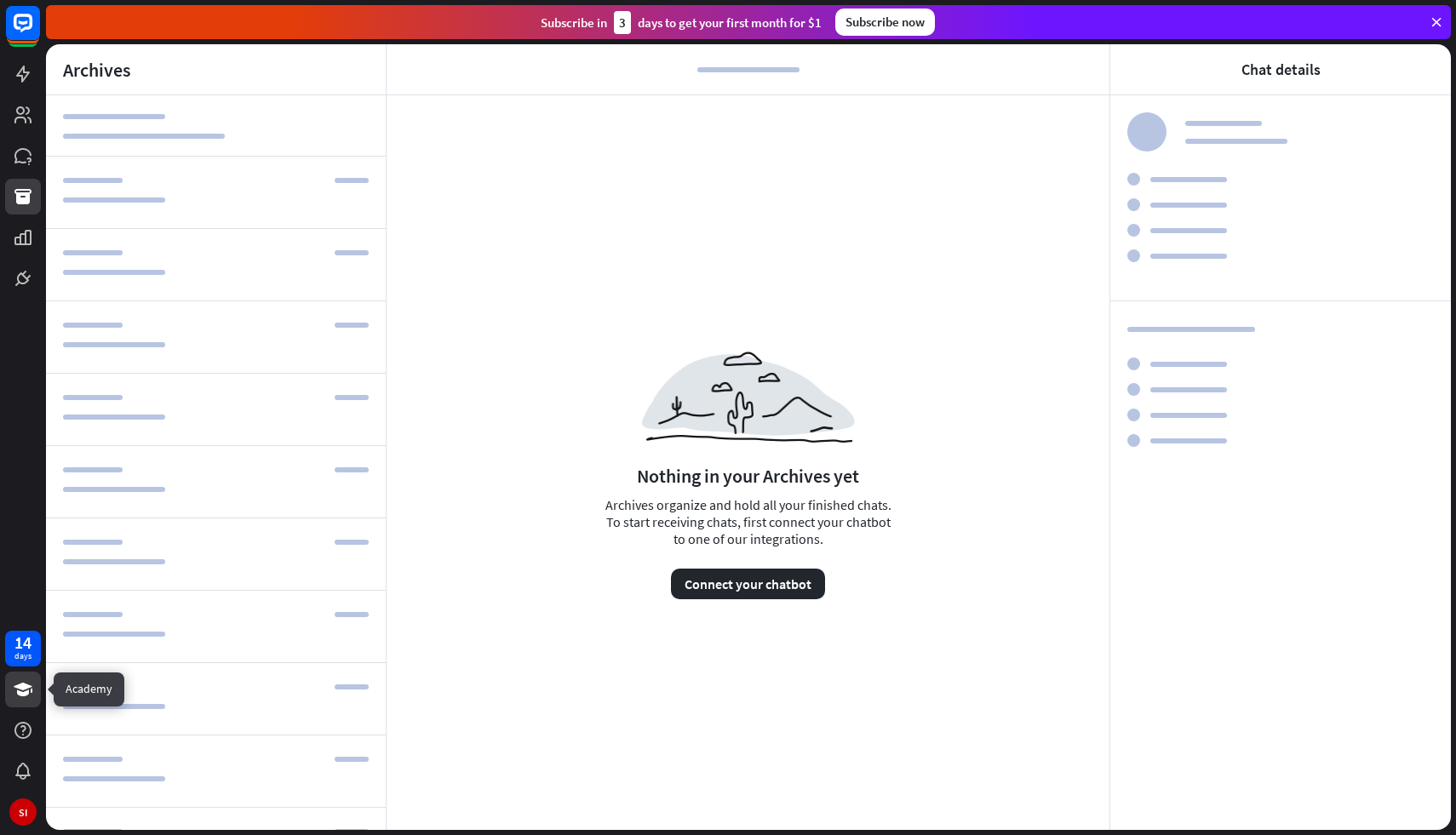
click at [19, 695] on icon at bounding box center [23, 689] width 20 height 20
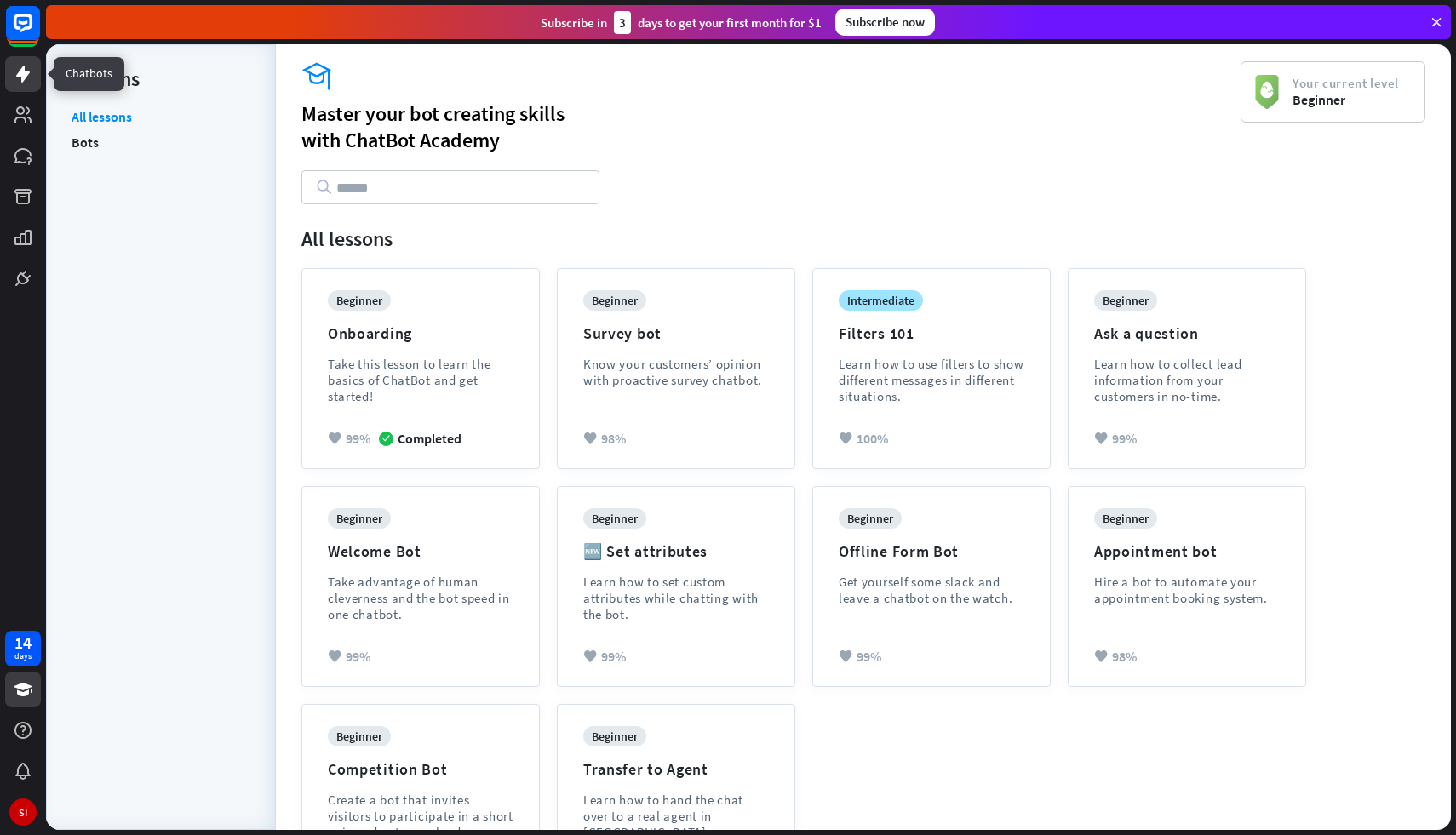
click at [28, 87] on link at bounding box center [23, 74] width 36 height 36
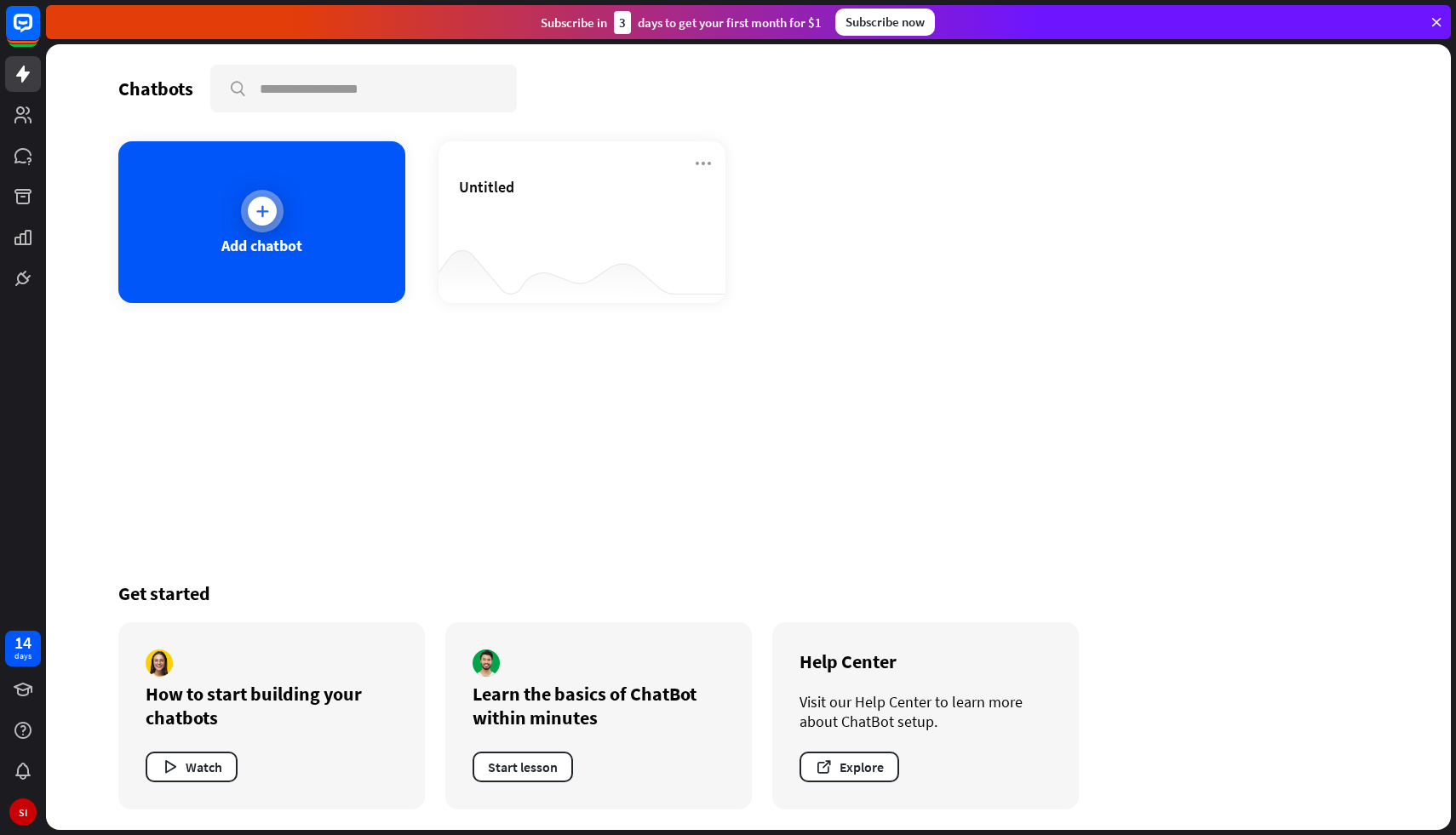
click at [321, 185] on div "Add chatbot" at bounding box center [261, 222] width 287 height 162
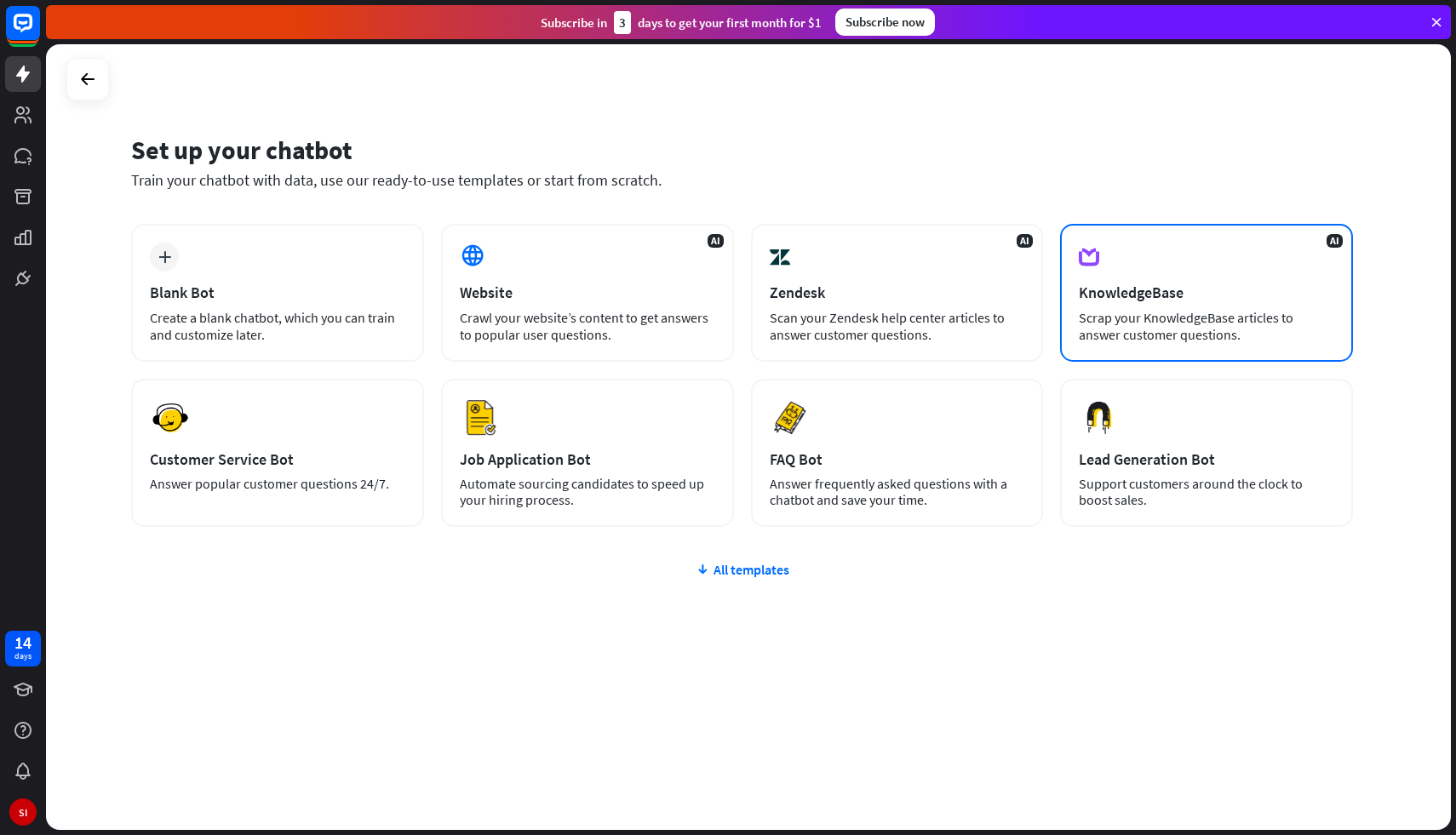
click at [1161, 294] on div "KnowledgeBase" at bounding box center [1207, 293] width 256 height 20
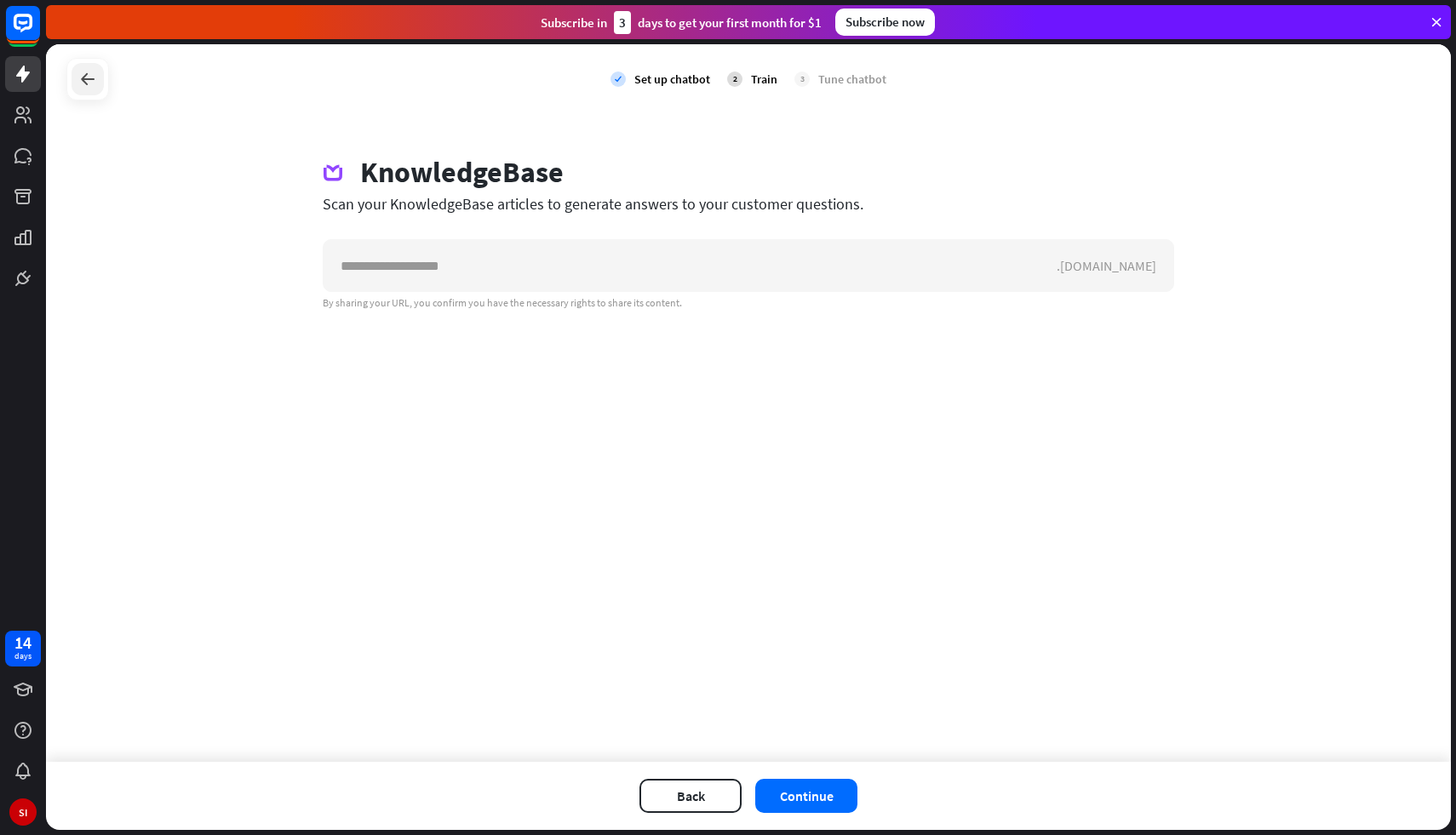
click at [95, 83] on icon at bounding box center [88, 79] width 20 height 20
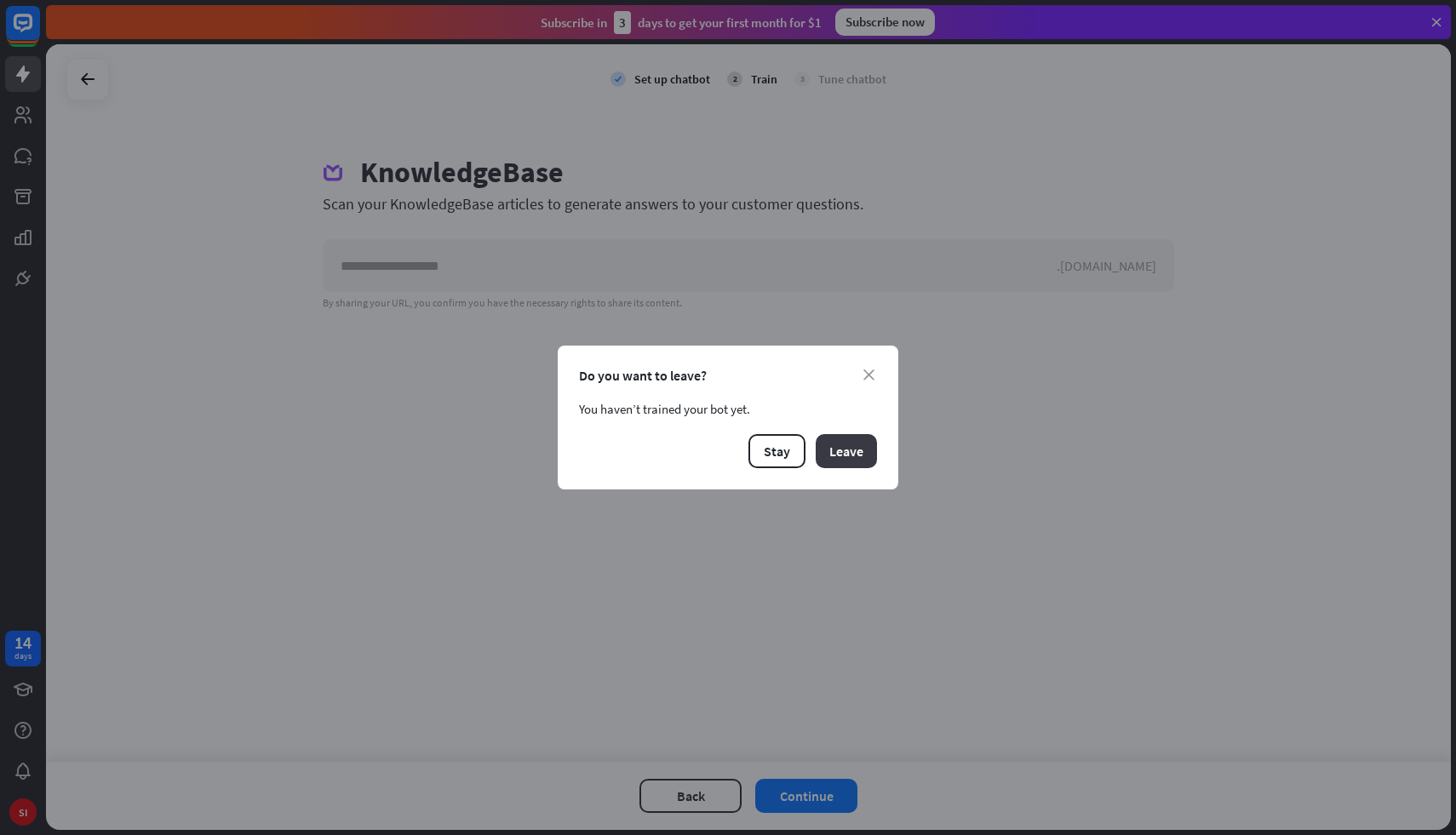
click at [844, 452] on button "Leave" at bounding box center [845, 451] width 61 height 34
